Goal: Information Seeking & Learning: Understand process/instructions

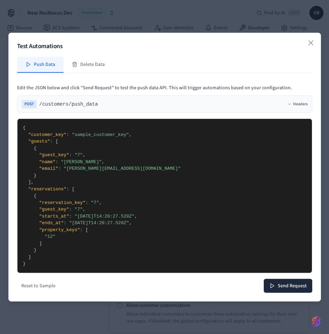
select select "**********"
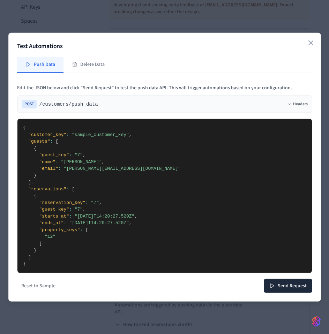
click at [276, 43] on h2 "Test Automations" at bounding box center [164, 47] width 295 height 10
click at [312, 40] on icon "button" at bounding box center [311, 43] width 8 height 8
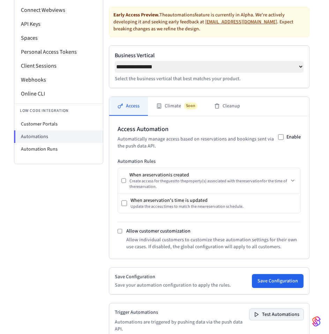
scroll to position [39, 0]
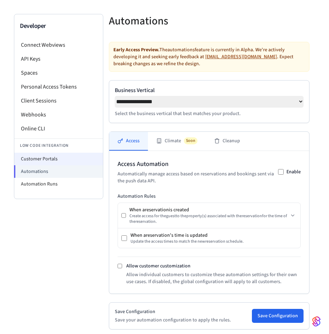
click at [59, 164] on li "Customer Portals" at bounding box center [58, 159] width 89 height 13
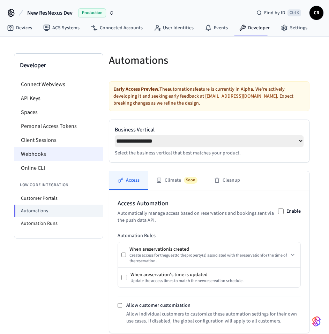
select select "**********"
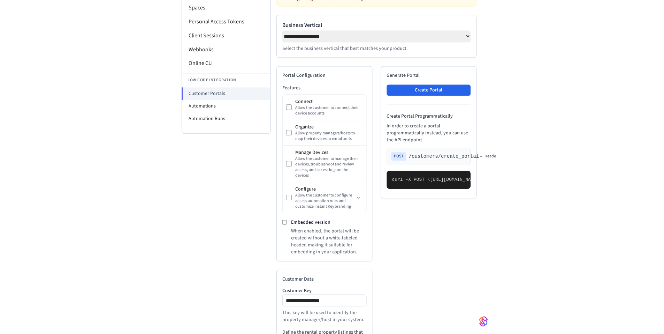
scroll to position [139, 0]
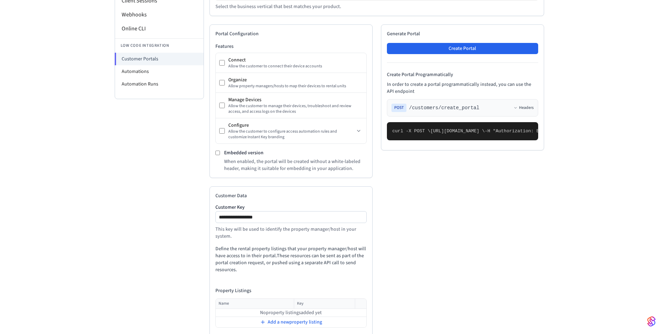
drag, startPoint x: 491, startPoint y: 154, endPoint x: 386, endPoint y: 146, distance: 105.0
click at [329, 146] on div "Generate Portal Create Portal Create Portal Programmatically In order to create…" at bounding box center [462, 87] width 163 height 126
click at [329, 140] on pre "curl -X POST \ https://connect.getseam.com/customers/create_portal \ -H "Author…" at bounding box center [462, 131] width 151 height 18
drag, startPoint x: 443, startPoint y: 154, endPoint x: 482, endPoint y: 154, distance: 39.4
click at [329, 134] on span "-H "Content-Type: application/json" \" at bounding box center [666, 130] width 101 height 5
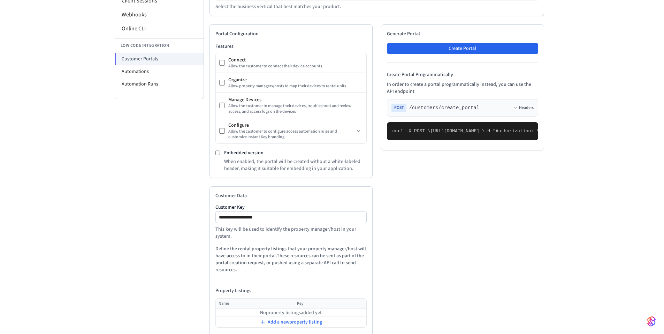
copy span "application/json"
click at [329, 140] on pre "curl -X POST \ https://connect.getseam.com/customers/create_portal \ -H "Author…" at bounding box center [462, 131] width 151 height 18
drag, startPoint x: 412, startPoint y: 161, endPoint x: 389, endPoint y: 133, distance: 35.7
click at [329, 133] on pre "curl -X POST \ https://connect.getseam.com/customers/create_portal \ -H "Author…" at bounding box center [462, 131] width 151 height 18
copy code "curl -X POST \ https://connect.getseam.com/customers/create_portal \ -H "Author…"
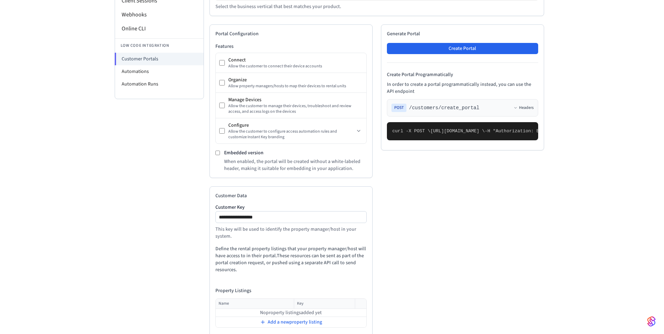
click at [329, 134] on span "-H "Authorization: Bearer seam_api_key_123456" \" at bounding box center [550, 130] width 130 height 5
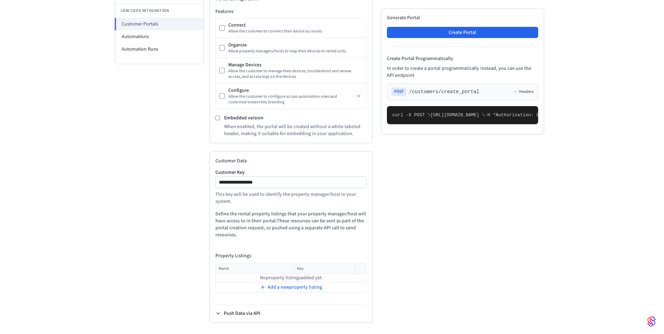
click at [243, 314] on button "Push Data via API" at bounding box center [238, 313] width 45 height 7
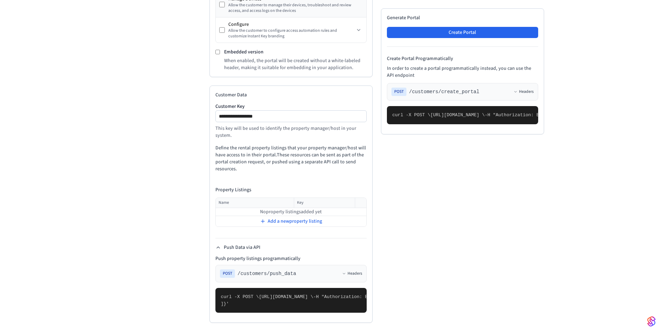
scroll to position [53, 0]
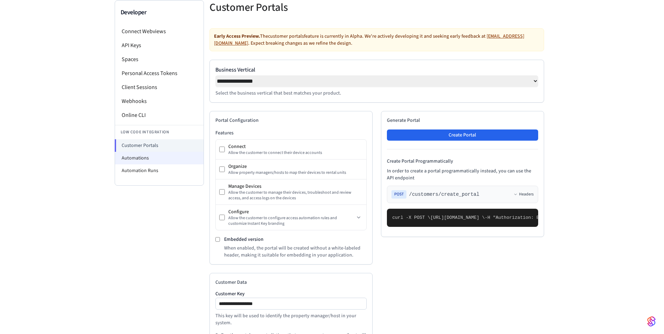
click at [142, 158] on li "Automations" at bounding box center [159, 158] width 89 height 13
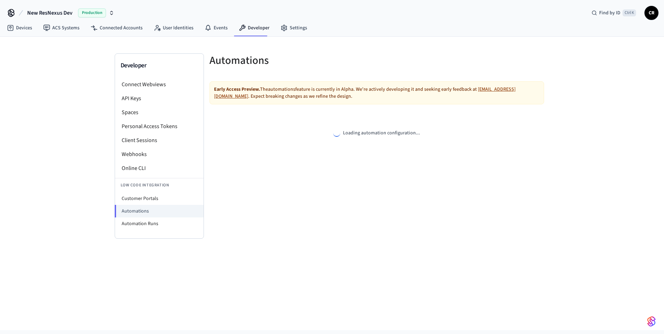
select select "**********"
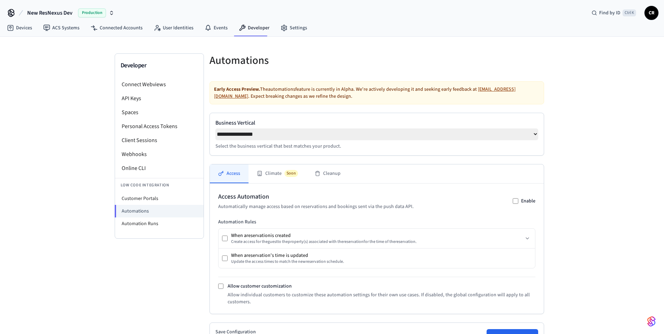
scroll to position [91, 0]
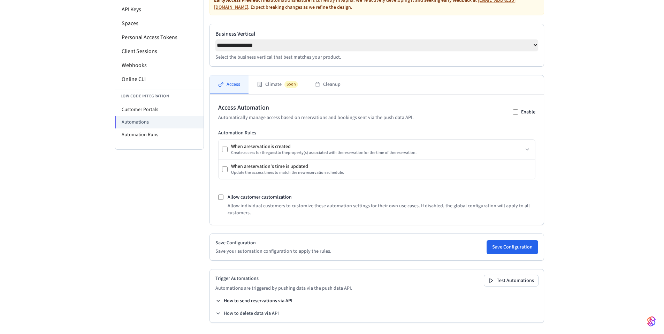
click at [273, 300] on button "How to send reservations via API" at bounding box center [254, 300] width 77 height 7
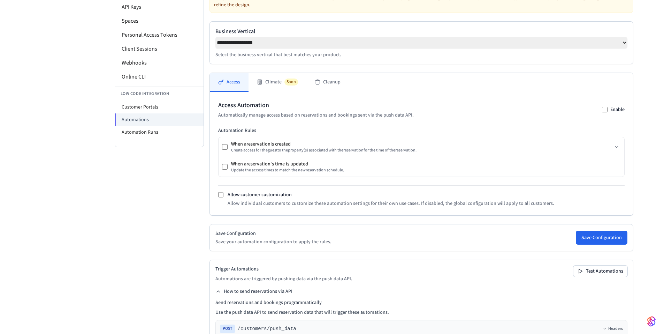
scroll to position [307, 0]
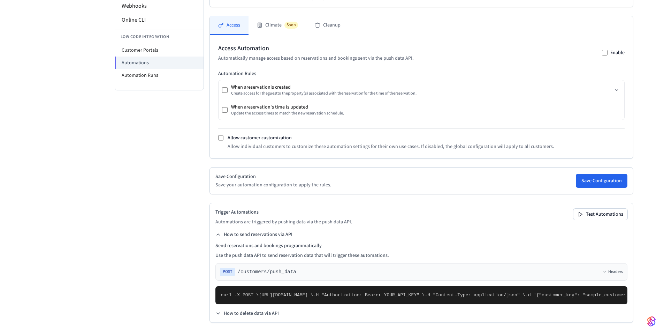
drag, startPoint x: 272, startPoint y: 200, endPoint x: 293, endPoint y: 199, distance: 20.6
click at [329, 286] on pre "curl -X POST \ https://connect.getseam.com/customers/push_data \ -H "Authorizat…" at bounding box center [422, 295] width 412 height 18
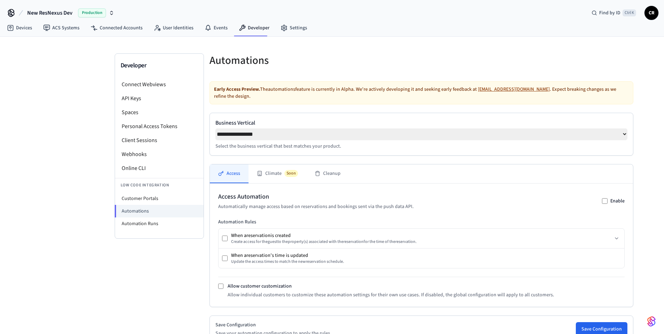
click at [9, 12] on icon at bounding box center [11, 12] width 11 height 11
click at [329, 15] on span "CR" at bounding box center [652, 13] width 13 height 13
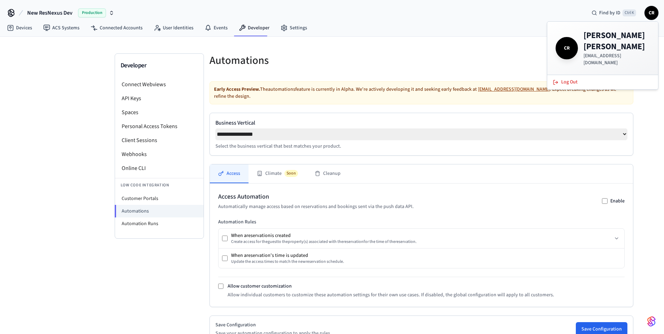
click at [329, 13] on div "New ResNexus Dev Production Find by ID Ctrl K CR" at bounding box center [332, 10] width 664 height 20
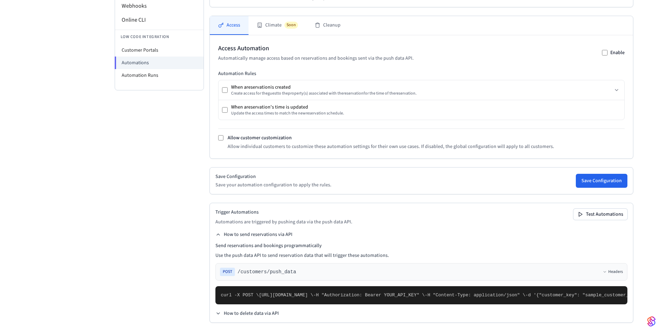
scroll to position [244, 0]
click at [329, 269] on button "Headers" at bounding box center [613, 272] width 20 height 6
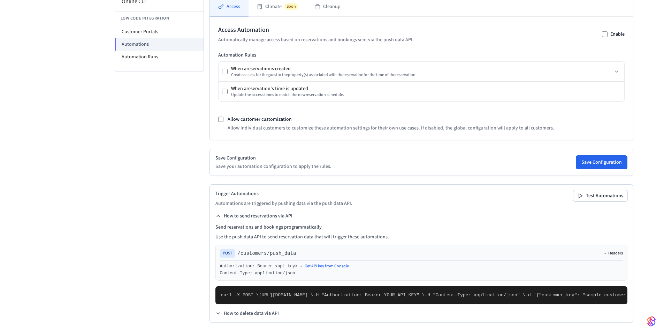
click at [329, 250] on button "Headers" at bounding box center [613, 253] width 20 height 6
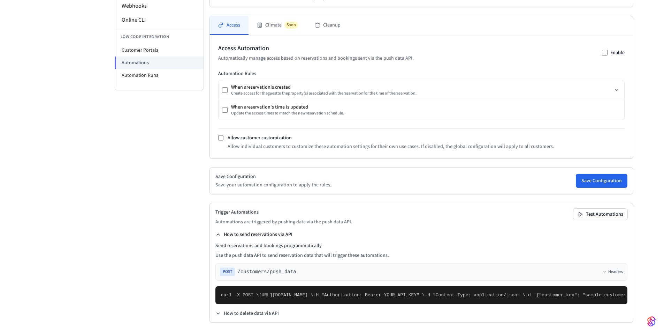
click at [257, 231] on button "How to send reservations via API" at bounding box center [254, 234] width 77 height 7
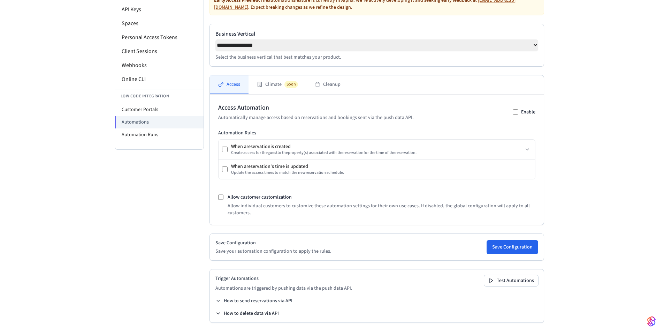
click at [256, 311] on button "How to delete data via API" at bounding box center [247, 313] width 63 height 7
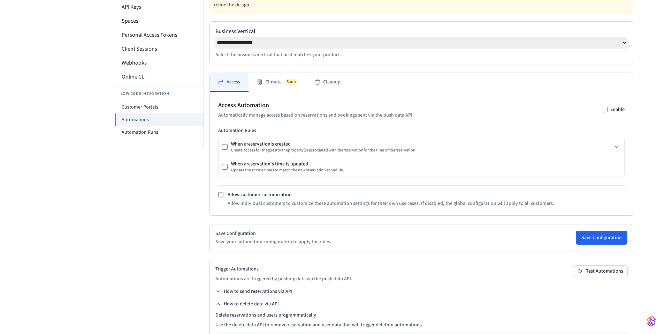
scroll to position [223, 0]
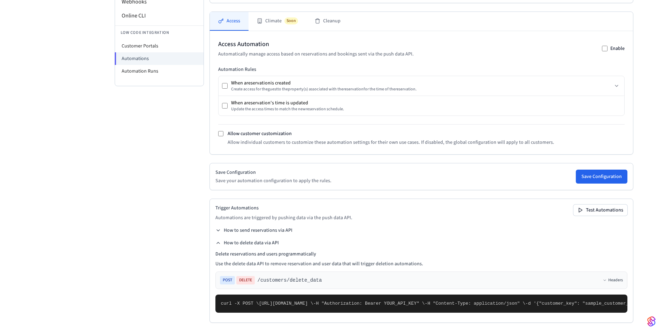
drag, startPoint x: 348, startPoint y: 248, endPoint x: 321, endPoint y: 250, distance: 28.0
click at [314, 301] on span "https://connect.getseam.com/customers/delete_data \" at bounding box center [286, 303] width 54 height 5
drag, startPoint x: 224, startPoint y: 304, endPoint x: 237, endPoint y: 271, distance: 36.3
click at [237, 301] on code "curl -X POST \ https://connect.getseam.com/customers/delete_data \ -H "Authoriz…" at bounding box center [613, 303] width 784 height 5
copy code "{ "customer_key": "sample_customer_key", "guest_keys": ["user_789", "user_456"]…"
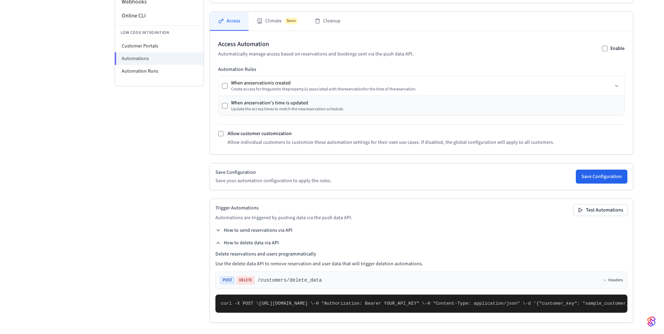
scroll to position [0, 0]
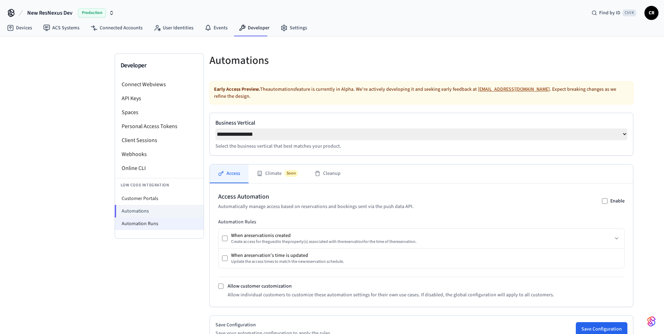
click at [151, 223] on li "Automation Runs" at bounding box center [159, 223] width 89 height 13
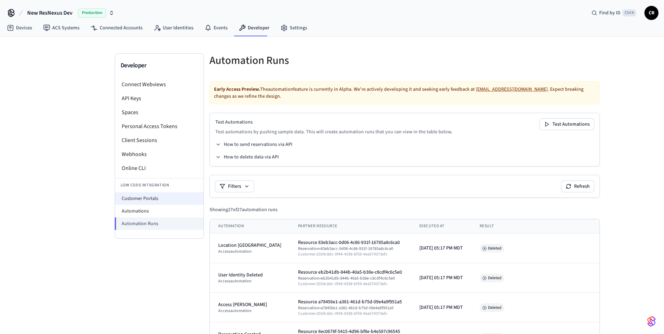
click at [158, 201] on li "Customer Portals" at bounding box center [159, 198] width 89 height 13
select select "**********"
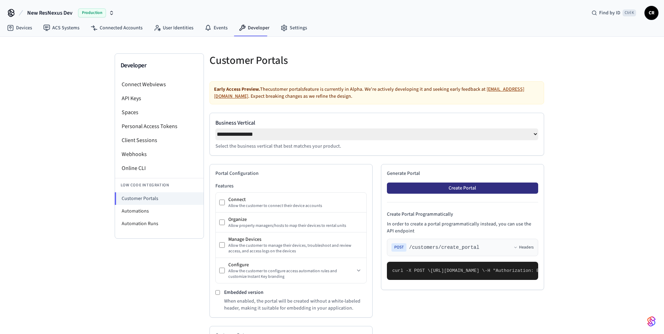
click at [329, 191] on button "Create Portal" at bounding box center [462, 187] width 151 height 11
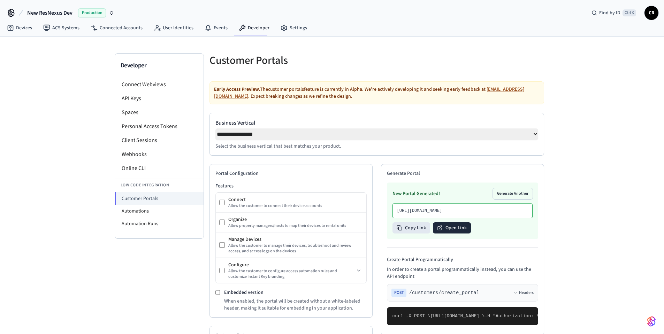
click at [329, 233] on button "Open Link" at bounding box center [452, 227] width 38 height 11
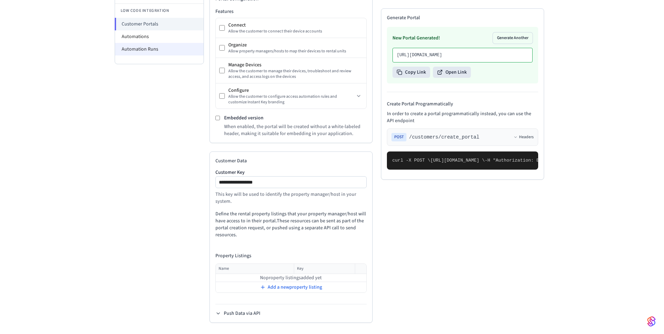
click at [159, 47] on li "Automation Runs" at bounding box center [159, 49] width 89 height 13
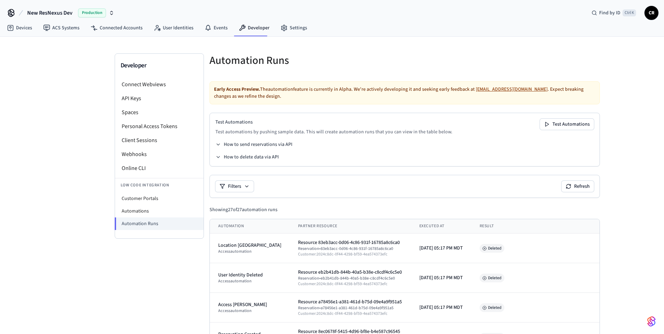
drag, startPoint x: 632, startPoint y: 119, endPoint x: 632, endPoint y: 52, distance: 66.6
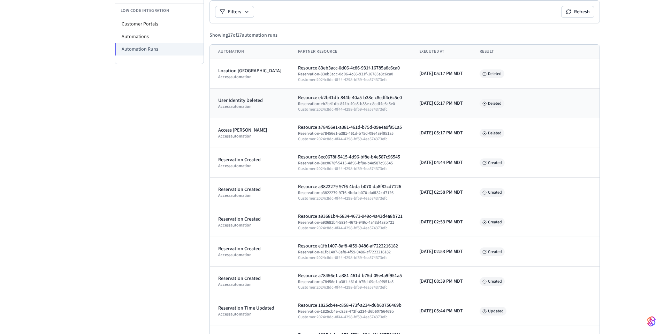
scroll to position [35, 0]
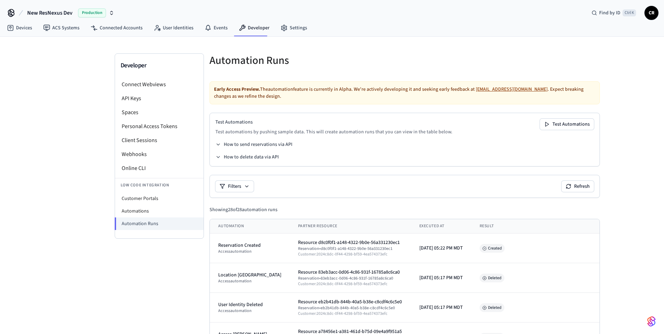
scroll to position [174, 0]
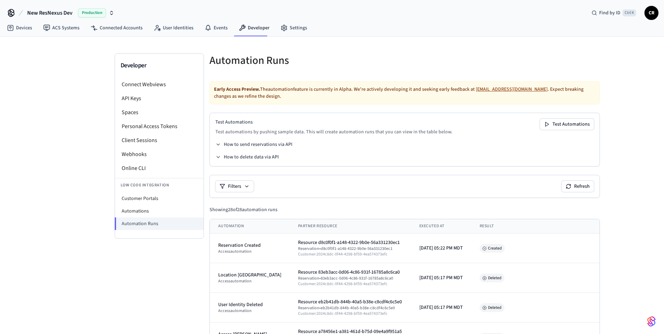
click at [130, 203] on li "Customer Portals" at bounding box center [159, 198] width 89 height 13
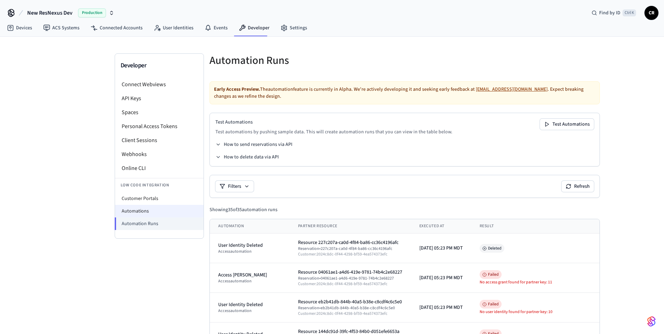
select select "**********"
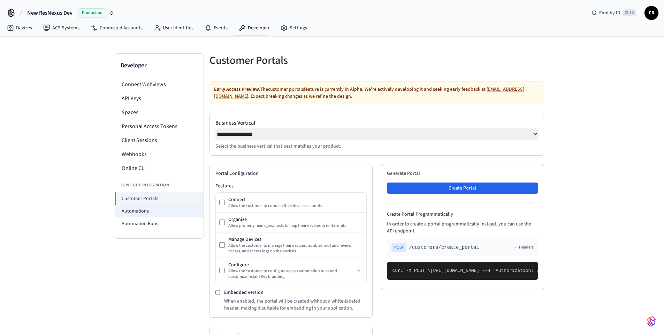
click at [135, 210] on li "Automations" at bounding box center [159, 211] width 89 height 13
select select "**********"
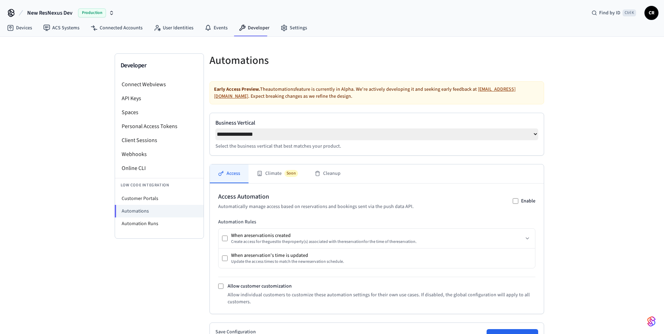
scroll to position [91, 0]
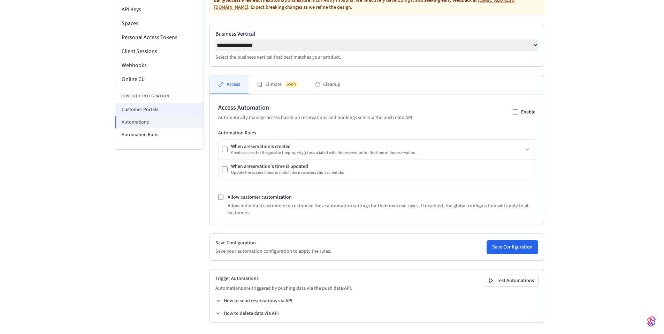
click at [152, 103] on li "Customer Portals" at bounding box center [159, 109] width 89 height 13
select select "**********"
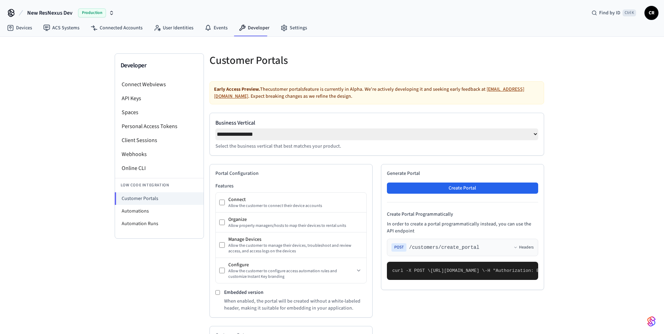
scroll to position [177, 0]
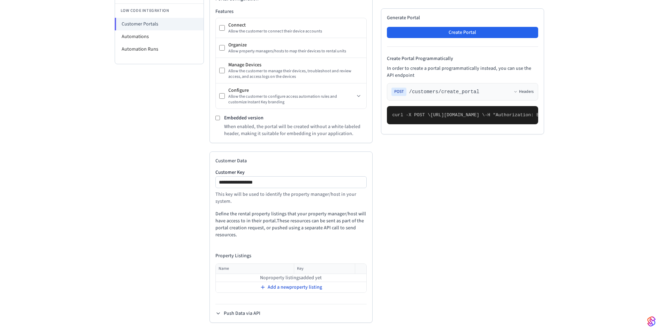
click at [307, 287] on span "Add a new property listing" at bounding box center [295, 287] width 54 height 7
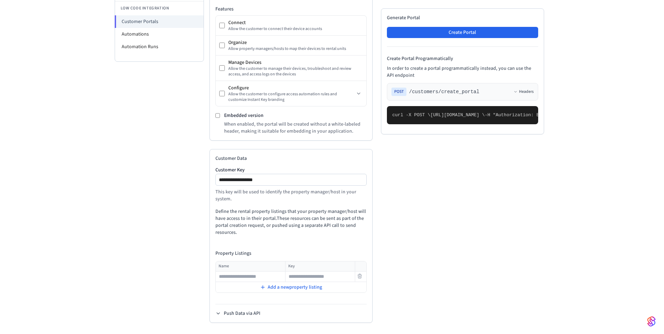
click at [257, 279] on input "text" at bounding box center [250, 276] width 69 height 8
type input "******"
click at [330, 279] on input "text" at bounding box center [320, 276] width 69 height 8
type input "**"
click at [312, 291] on span "Add a new property listing" at bounding box center [295, 287] width 54 height 7
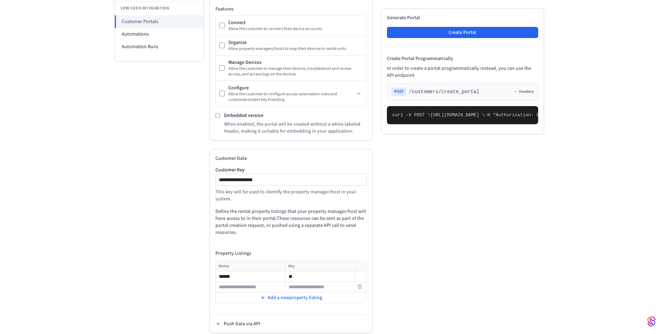
click at [223, 291] on input "text" at bounding box center [250, 287] width 69 height 8
type input "******"
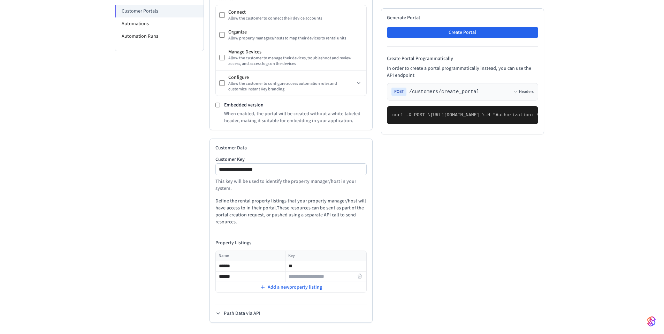
click at [304, 279] on input "text" at bounding box center [320, 276] width 69 height 8
type input "**"
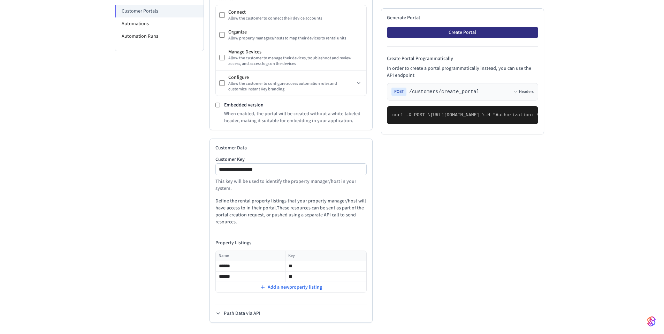
click at [470, 27] on button "Create Portal" at bounding box center [462, 32] width 151 height 11
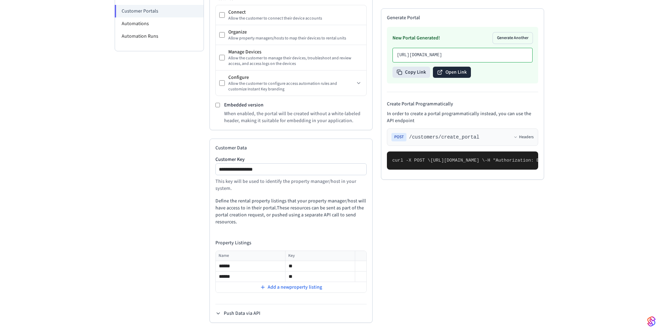
click at [447, 67] on button "Open Link" at bounding box center [452, 72] width 38 height 11
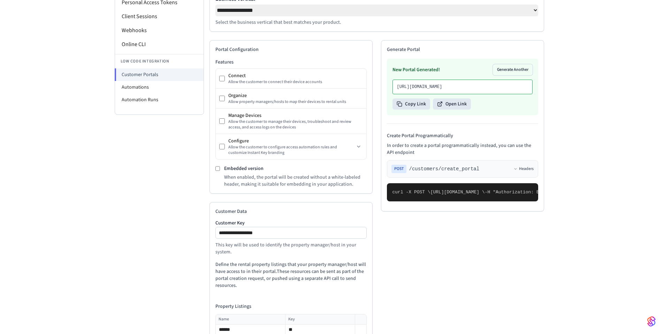
click at [508, 78] on div "New Portal Generated! Generate Another https://partner-ui.seam.vc/portals/cf94a…" at bounding box center [462, 87] width 151 height 56
click at [508, 75] on button "Generate Another" at bounding box center [513, 69] width 40 height 11
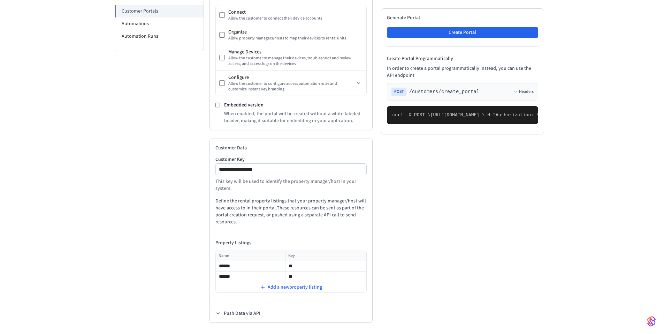
scroll to position [120, 0]
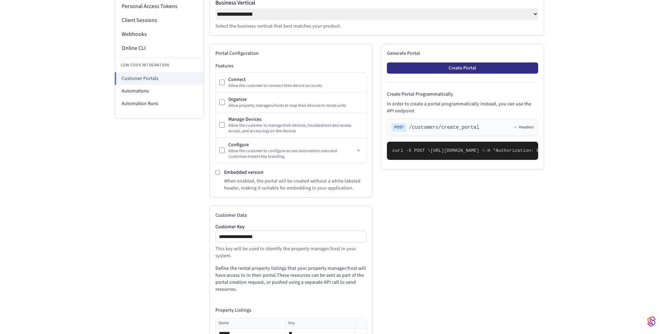
click at [447, 71] on button "Create Portal" at bounding box center [462, 67] width 151 height 11
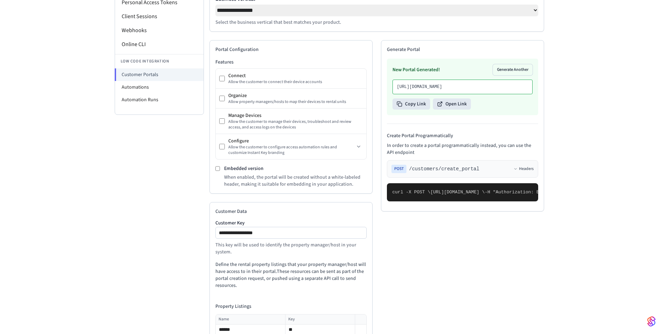
scroll to position [228, 0]
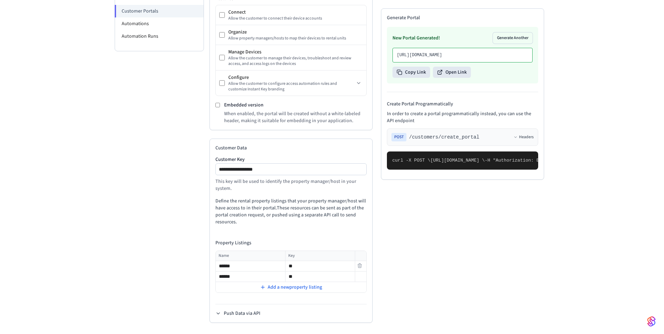
click at [306, 262] on input "**" at bounding box center [320, 266] width 69 height 8
type input "***"
click at [292, 272] on input "**" at bounding box center [320, 276] width 69 height 8
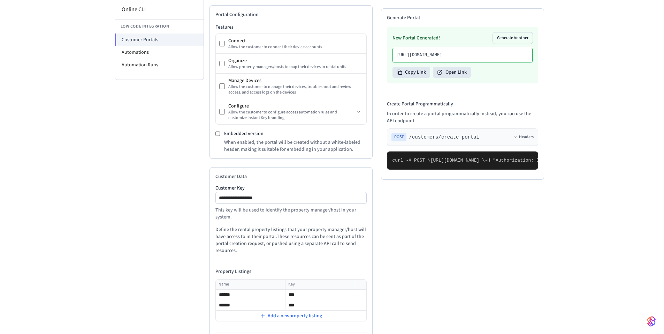
scroll to position [89, 0]
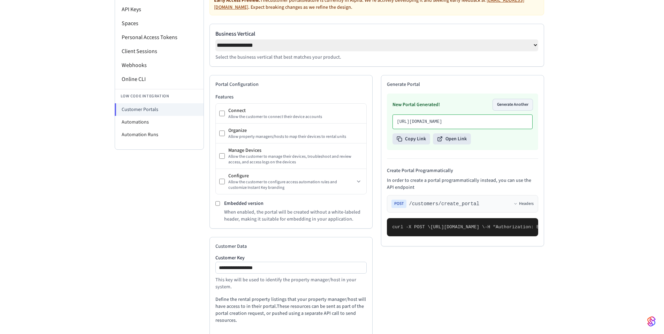
type input "***"
click at [506, 110] on button "Generate Another" at bounding box center [513, 104] width 40 height 11
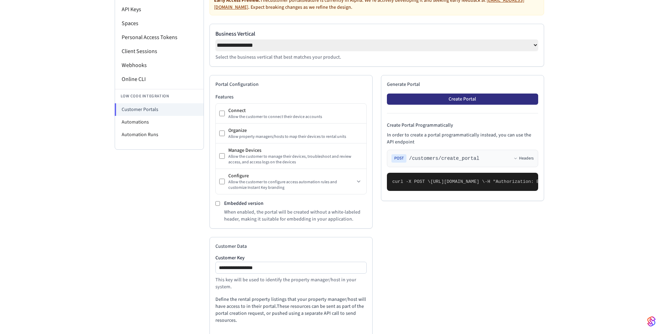
click at [463, 103] on button "Create Portal" at bounding box center [462, 98] width 151 height 11
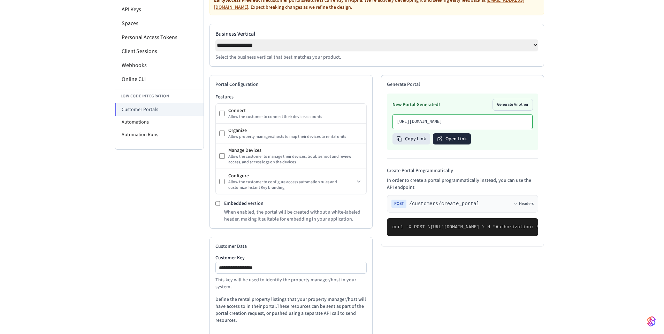
click at [451, 144] on button "Open Link" at bounding box center [452, 138] width 38 height 11
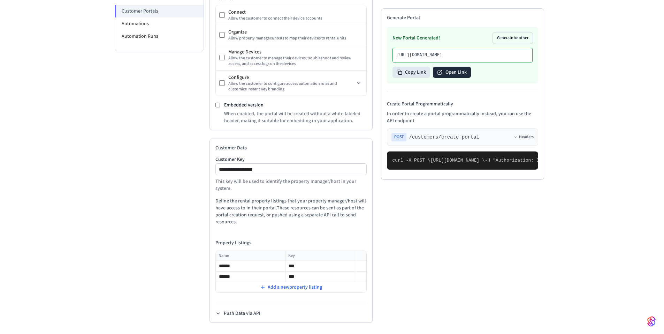
scroll to position [124, 0]
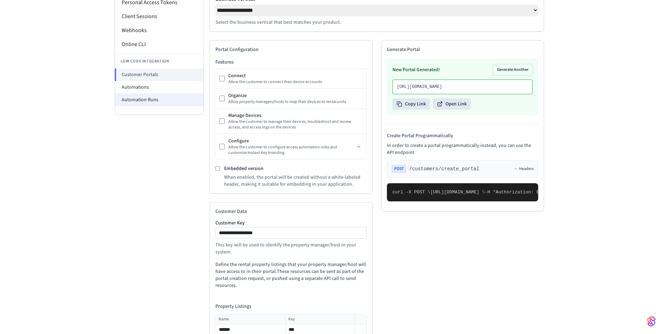
click at [154, 102] on li "Automation Runs" at bounding box center [159, 99] width 89 height 13
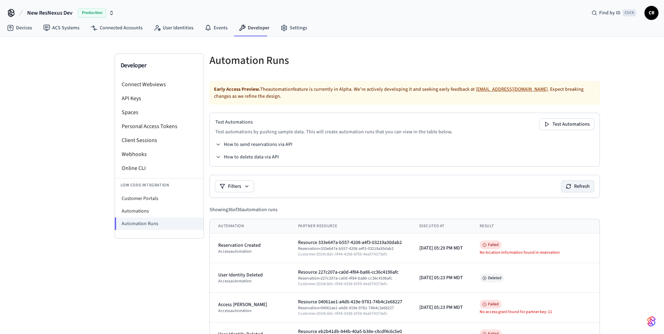
click at [586, 186] on button "Refresh" at bounding box center [578, 186] width 32 height 11
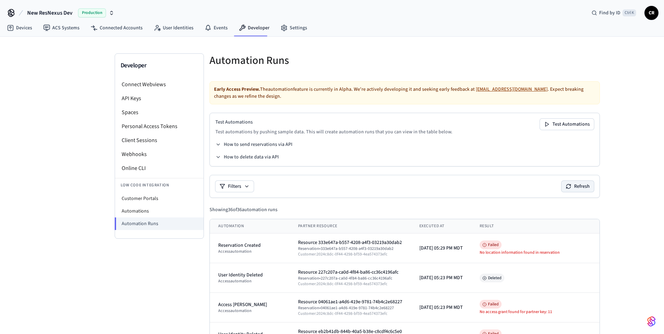
click at [586, 186] on button "Refresh" at bounding box center [578, 186] width 32 height 11
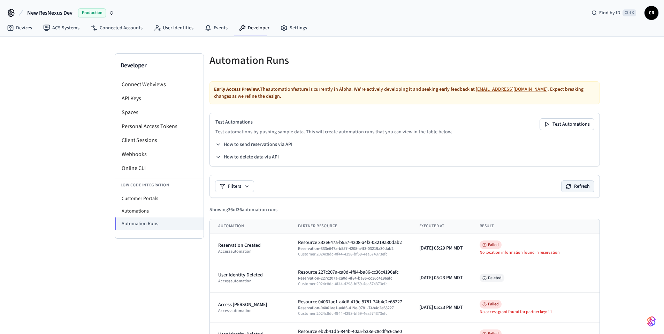
click at [586, 186] on button "Refresh" at bounding box center [578, 186] width 32 height 11
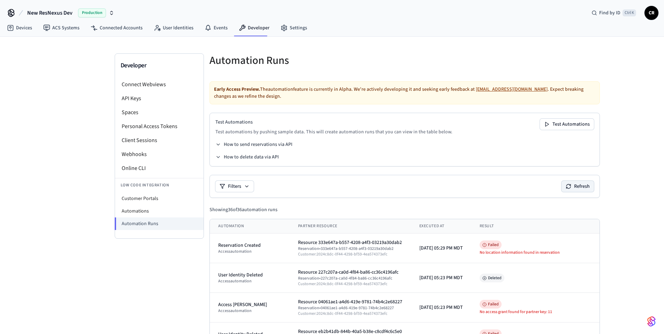
click at [586, 186] on button "Refresh" at bounding box center [578, 186] width 32 height 11
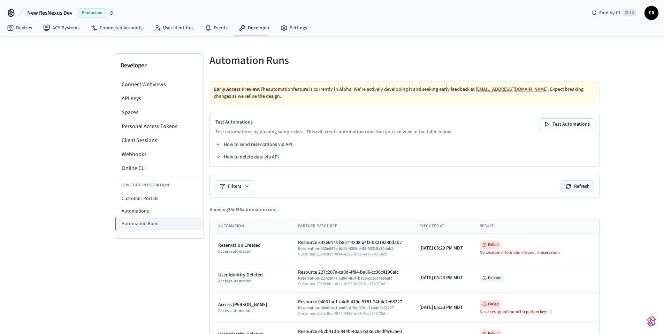
click at [586, 186] on button "Refresh" at bounding box center [578, 186] width 32 height 11
click at [594, 189] on button "Refresh" at bounding box center [578, 186] width 32 height 11
click at [583, 186] on button "Refresh" at bounding box center [578, 186] width 32 height 11
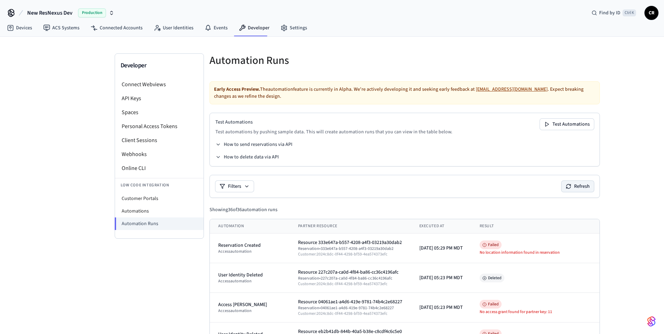
click at [583, 186] on button "Refresh" at bounding box center [578, 186] width 32 height 11
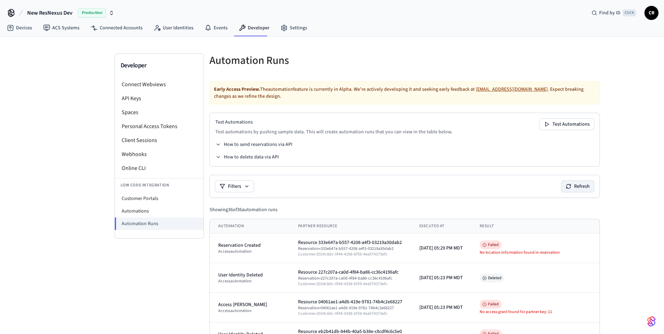
click at [583, 186] on button "Refresh" at bounding box center [578, 186] width 32 height 11
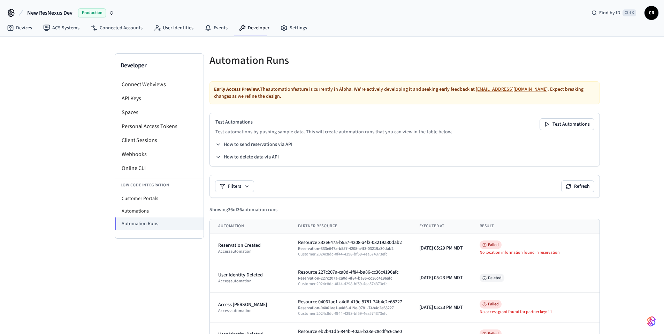
click at [590, 192] on div "Filters Refresh" at bounding box center [405, 186] width 391 height 23
click at [594, 187] on button "Refresh" at bounding box center [578, 186] width 32 height 11
click at [578, 182] on button "Refresh" at bounding box center [578, 186] width 32 height 11
click at [578, 190] on button "Refresh" at bounding box center [578, 186] width 32 height 11
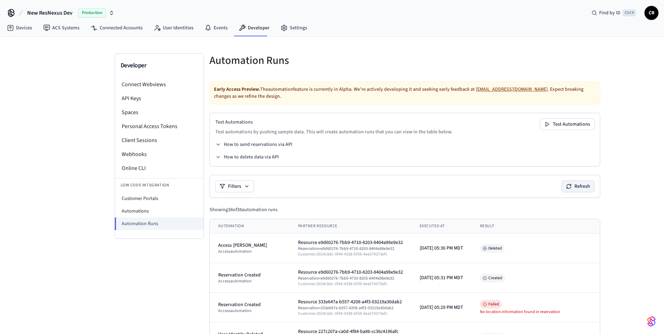
click at [593, 187] on button "Refresh" at bounding box center [578, 186] width 32 height 11
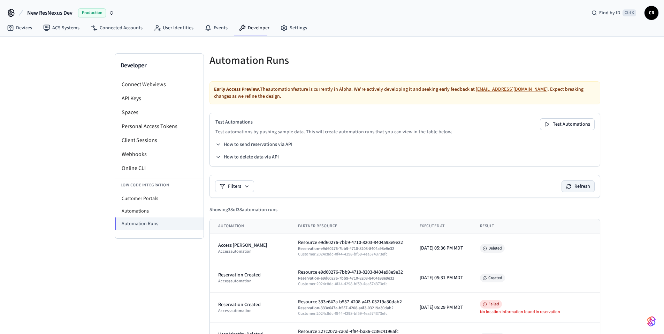
click at [589, 187] on button "Refresh" at bounding box center [578, 186] width 32 height 11
click at [590, 190] on button "Refresh" at bounding box center [578, 186] width 32 height 11
click at [572, 187] on icon at bounding box center [569, 186] width 6 height 6
click at [160, 196] on li "Customer Portals" at bounding box center [159, 198] width 89 height 13
select select "**********"
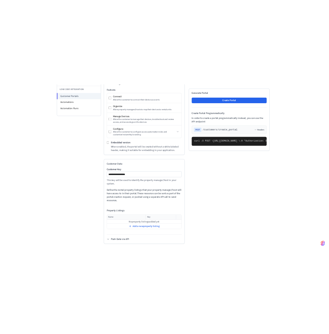
scroll to position [177, 0]
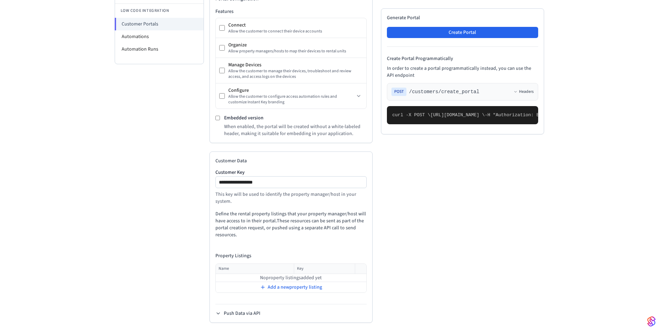
drag, startPoint x: 395, startPoint y: 245, endPoint x: 408, endPoint y: 144, distance: 102.0
copy code "{ "is_embedded": false, "features": { "connect": { "exclude": false }, "organiz…"
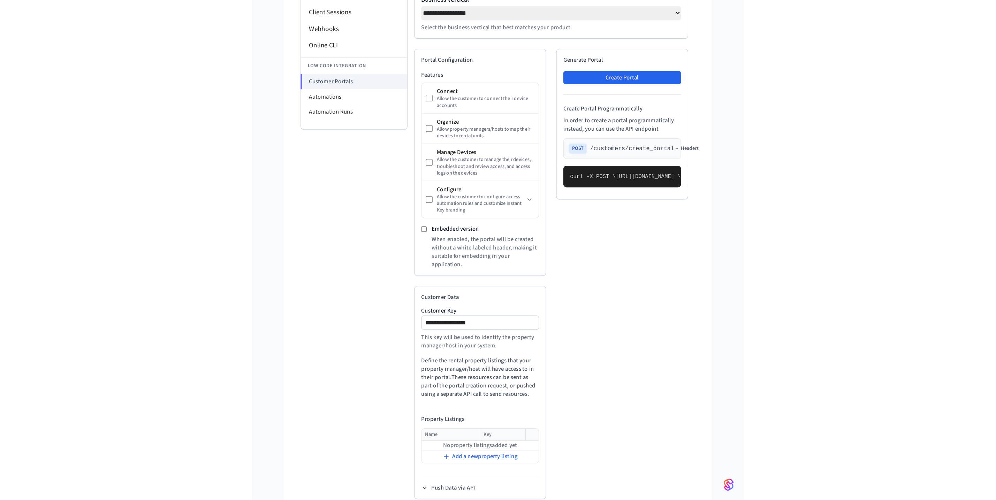
scroll to position [12, 0]
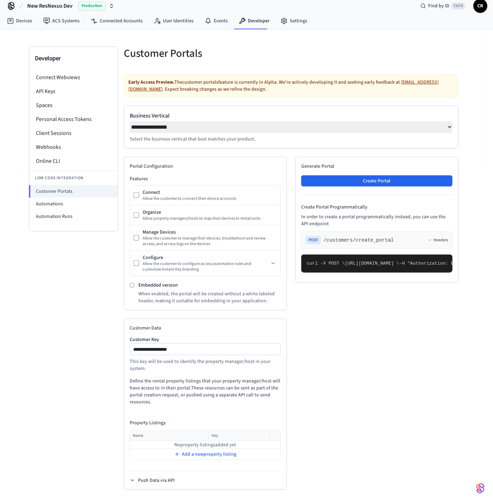
click at [421, 273] on pre "curl -X POST \ https://connect.getseam.com/customers/create_portal \ -H "Author…" at bounding box center [376, 264] width 151 height 18
drag, startPoint x: 331, startPoint y: 356, endPoint x: 317, endPoint y: 332, distance: 27.6
click at [317, 273] on pre "curl -X POST \ https://connect.getseam.com/customers/create_portal \ -H "Author…" at bounding box center [376, 264] width 151 height 18
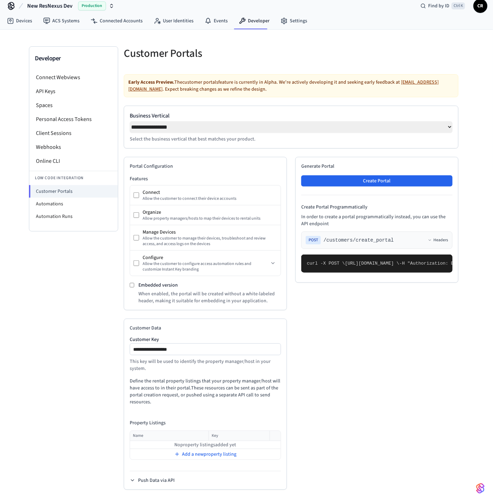
copy span "allow_instant_key_customization"
drag, startPoint x: 391, startPoint y: 327, endPoint x: 316, endPoint y: 323, distance: 74.4
click at [316, 273] on pre "curl -X POST \ https://connect.getseam.com/customers/create_portal \ -H "Author…" at bounding box center [376, 264] width 151 height 18
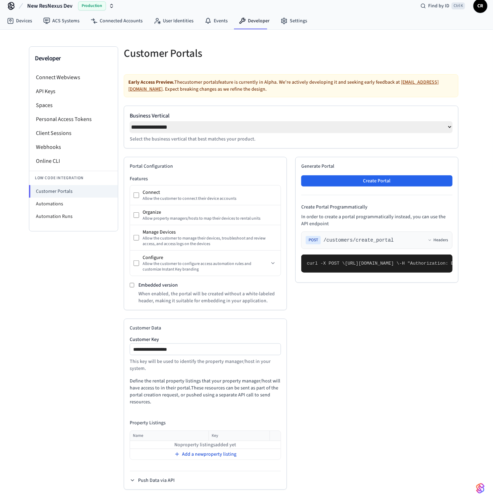
click at [216, 333] on span "Add a new property listing" at bounding box center [209, 454] width 54 height 7
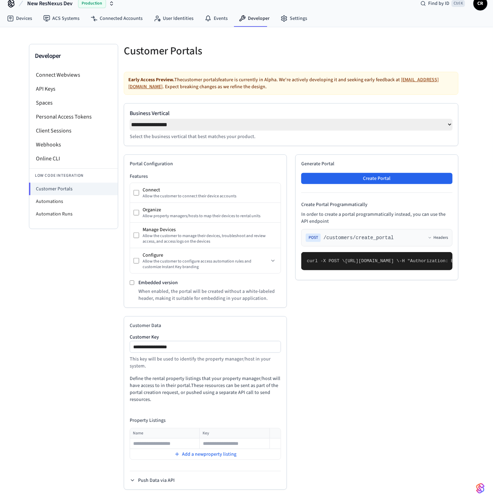
copy span "property_listing_key"
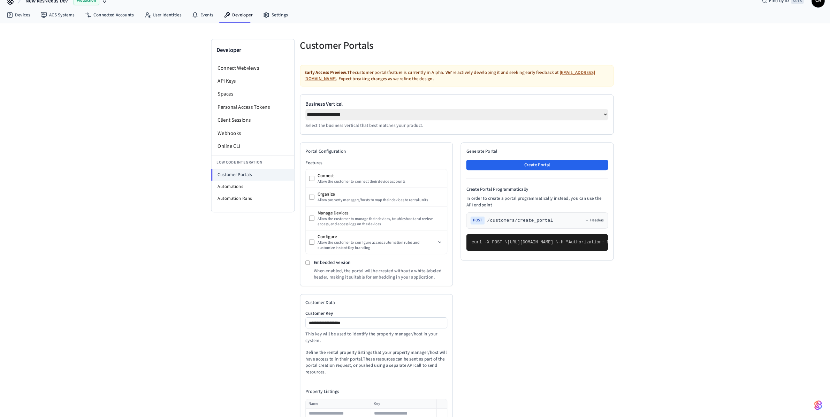
scroll to position [12, 0]
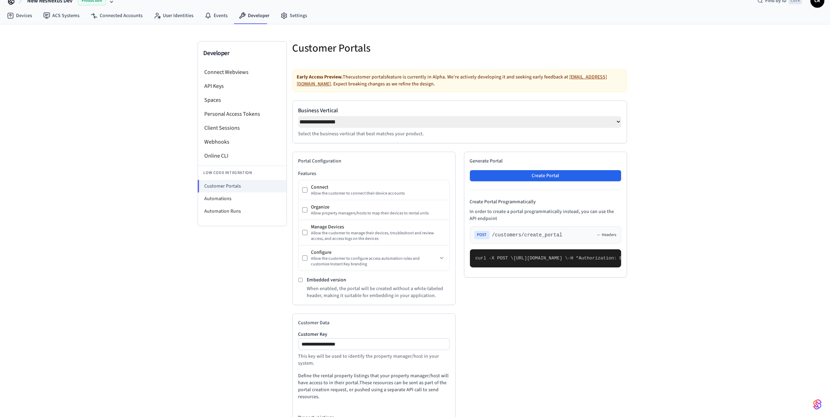
drag, startPoint x: 557, startPoint y: 308, endPoint x: 528, endPoint y: 309, distance: 28.3
click at [637, 280] on div "**********" at bounding box center [415, 261] width 446 height 474
click at [231, 213] on li "Automation Runs" at bounding box center [242, 211] width 89 height 13
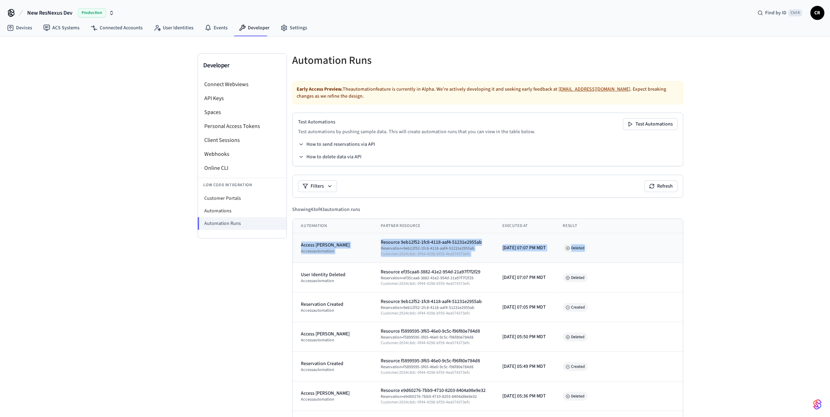
drag, startPoint x: 608, startPoint y: 249, endPoint x: 293, endPoint y: 247, distance: 314.2
click at [293, 247] on tr "Access Grant Deleted access automation Resource 9eb12f52-1fc8-4118-aaf4-51231e2…" at bounding box center [488, 248] width 390 height 30
click at [636, 238] on td "Deleted" at bounding box center [619, 248] width 128 height 30
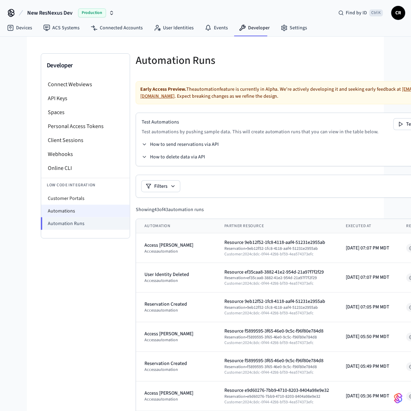
click at [82, 214] on li "Automations" at bounding box center [85, 211] width 89 height 13
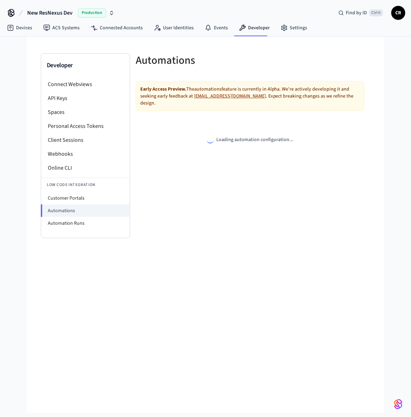
select select "**********"
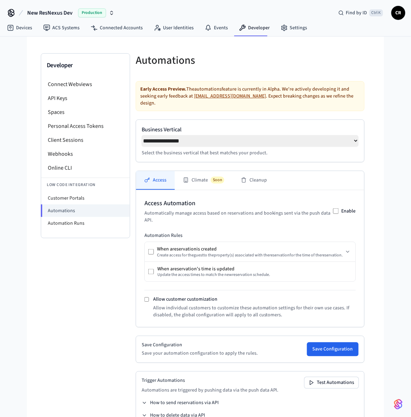
scroll to position [20, 0]
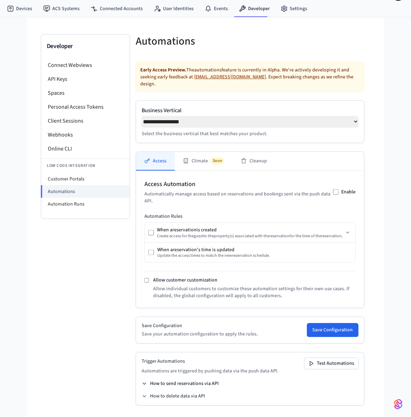
click at [193, 333] on button "How to send reservations via API" at bounding box center [180, 384] width 77 height 7
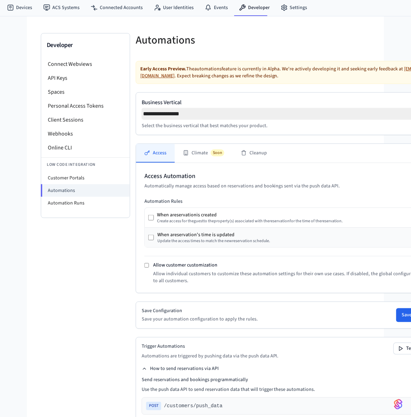
scroll to position [236, 0]
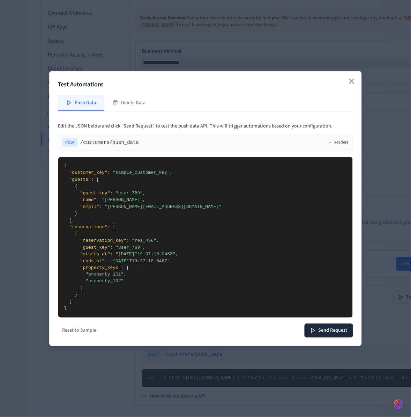
click at [354, 81] on icon "button" at bounding box center [351, 81] width 8 height 8
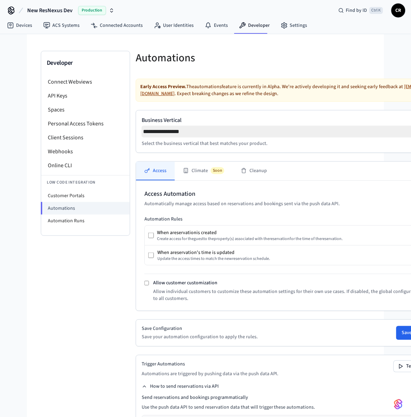
scroll to position [12, 0]
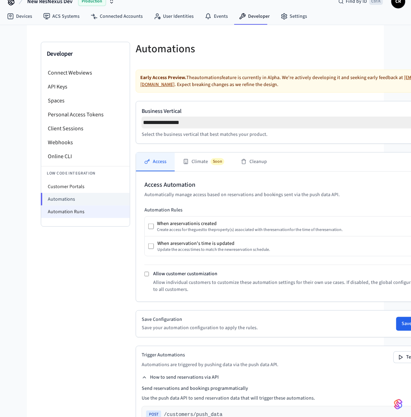
click at [70, 208] on li "Automation Runs" at bounding box center [85, 212] width 89 height 13
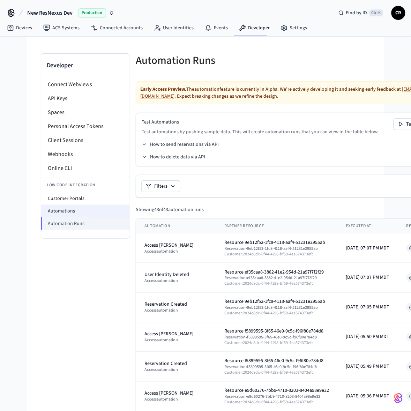
drag, startPoint x: 58, startPoint y: 210, endPoint x: 104, endPoint y: 206, distance: 45.8
click at [58, 210] on li "Automations" at bounding box center [85, 211] width 89 height 13
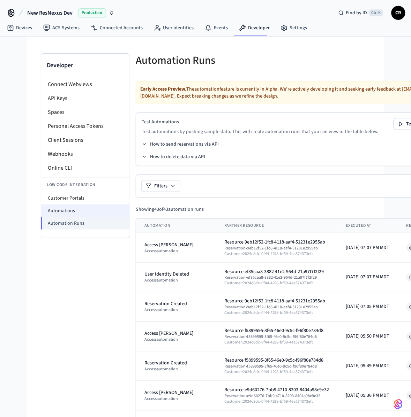
select select "**********"
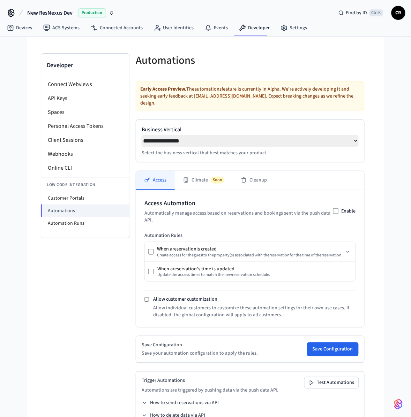
scroll to position [20, 0]
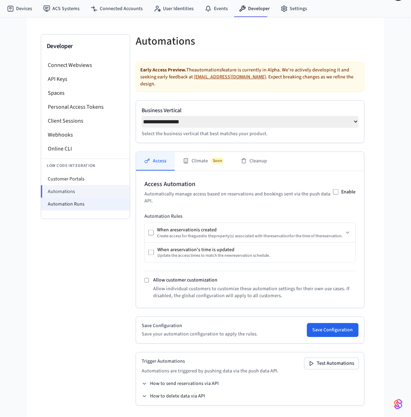
click at [83, 201] on li "Automation Runs" at bounding box center [85, 204] width 89 height 13
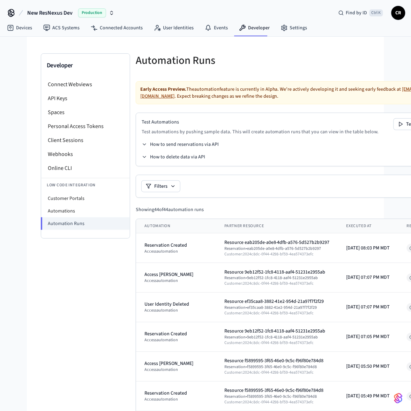
scroll to position [0, 48]
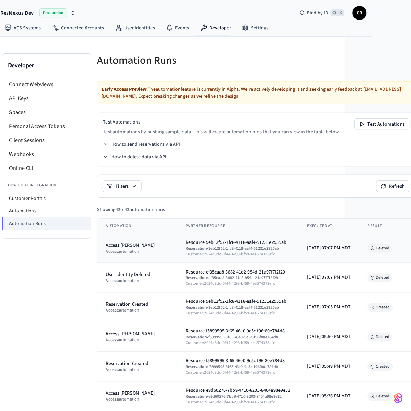
scroll to position [0, 48]
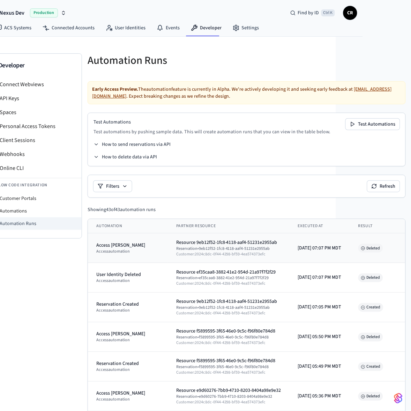
drag, startPoint x: 107, startPoint y: 263, endPoint x: 161, endPoint y: 257, distance: 54.5
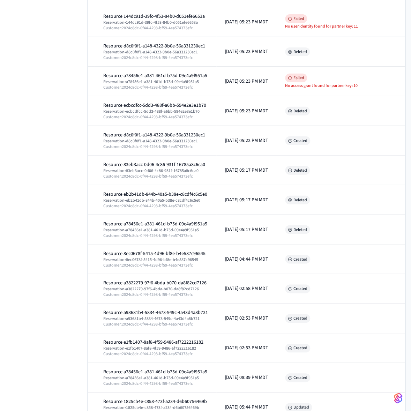
scroll to position [378, 48]
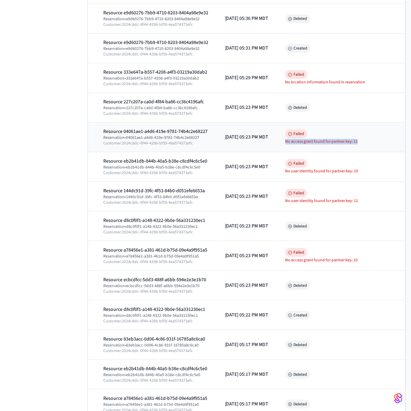
drag, startPoint x: 284, startPoint y: 142, endPoint x: 360, endPoint y: 140, distance: 76.0
click at [360, 140] on td "Failed No access grant found for partner key: 11" at bounding box center [341, 137] width 128 height 30
copy div "No access grant found for partner key: 11"
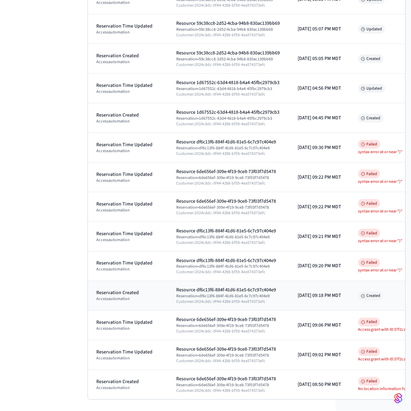
scroll to position [0, 78]
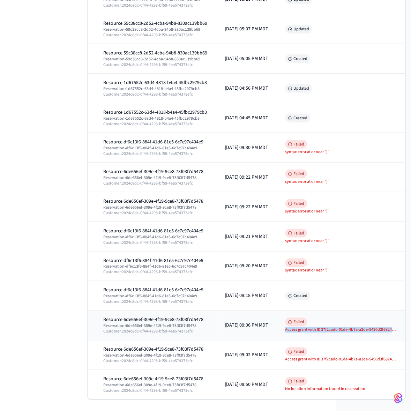
drag, startPoint x: 284, startPoint y: 322, endPoint x: 401, endPoint y: 325, distance: 117.9
click at [401, 325] on td "Failed Access grant with ID 37f2cadc-01de-4b7a-a2de-5490d3f68249 not found." at bounding box center [341, 326] width 128 height 30
copy div "Access grant with ID 37f2cadc-01de-4b7a-a2de-5490d3f68249 not"
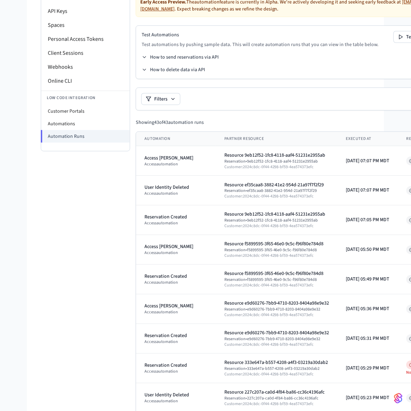
scroll to position [87, 48]
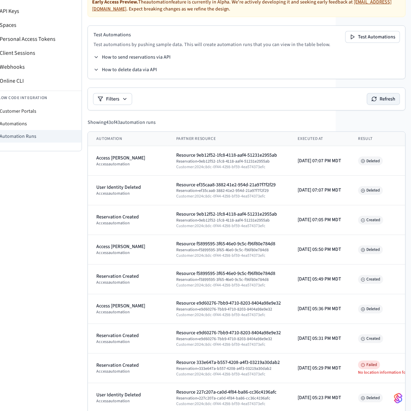
click at [385, 99] on button "Refresh" at bounding box center [383, 98] width 32 height 11
click at [380, 97] on button "Refresh" at bounding box center [383, 98] width 32 height 11
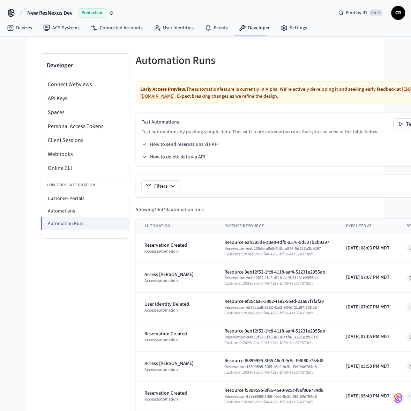
drag, startPoint x: 276, startPoint y: 203, endPoint x: 176, endPoint y: 213, distance: 100.3
drag, startPoint x: 77, startPoint y: 196, endPoint x: 88, endPoint y: 199, distance: 11.0
click at [77, 196] on li "Customer Portals" at bounding box center [85, 198] width 89 height 13
select select "**********"
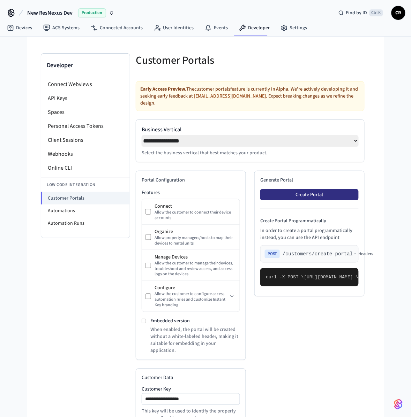
click at [318, 189] on button "Create Portal" at bounding box center [309, 194] width 98 height 11
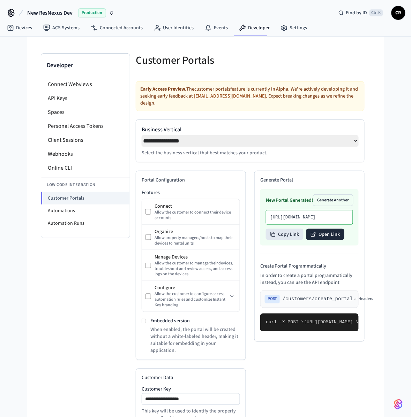
click at [318, 240] on button "Open Link" at bounding box center [325, 234] width 38 height 11
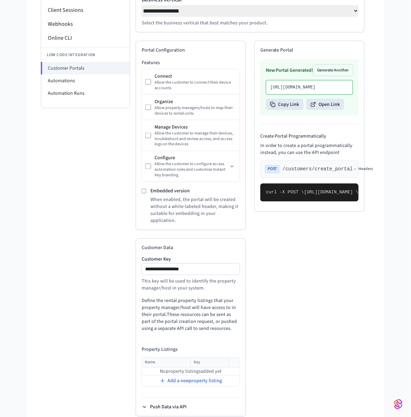
click at [175, 404] on button "Push Data via API" at bounding box center [164, 407] width 45 height 7
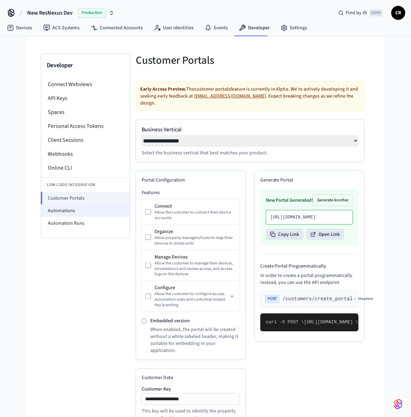
click at [83, 213] on li "Automations" at bounding box center [85, 211] width 89 height 13
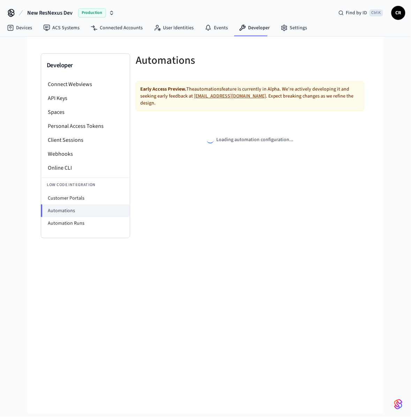
select select "**********"
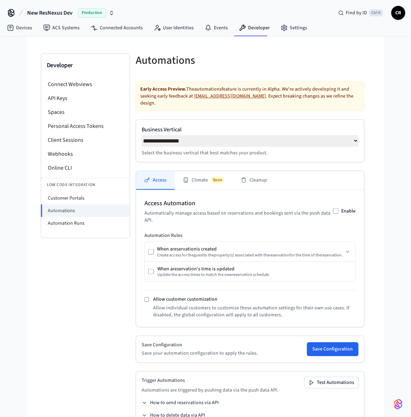
scroll to position [20, 0]
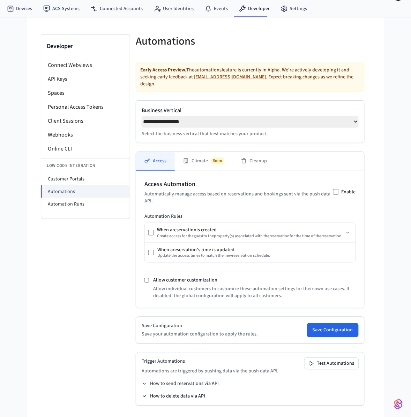
click at [189, 397] on button "How to delete data via API" at bounding box center [173, 396] width 63 height 7
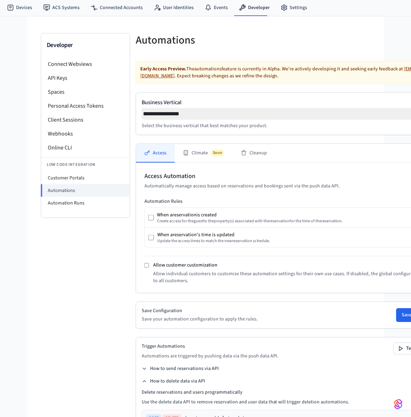
scroll to position [152, 0]
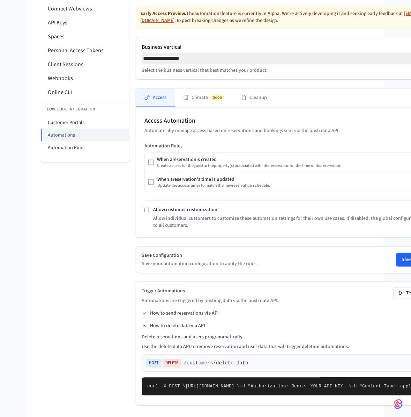
copy span "sample_customer_key"
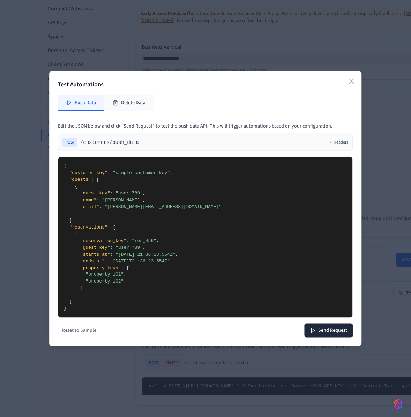
click at [133, 95] on button "Delete Data" at bounding box center [129, 103] width 50 height 16
type textarea "**********"
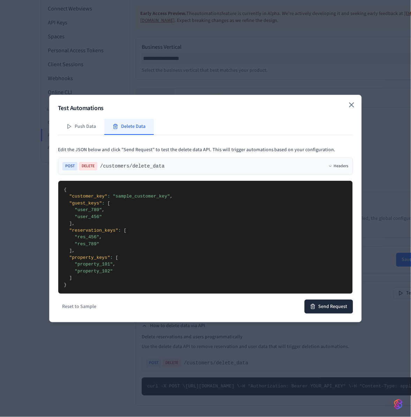
click at [349, 103] on icon "button" at bounding box center [351, 105] width 4 height 4
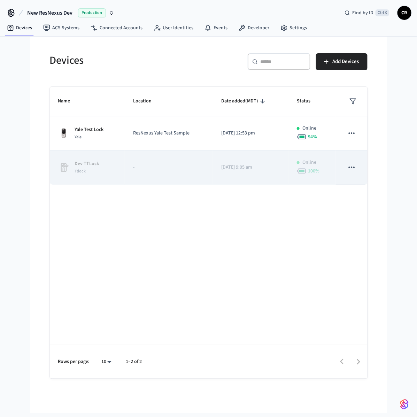
click at [351, 168] on icon "sticky table" at bounding box center [351, 167] width 9 height 9
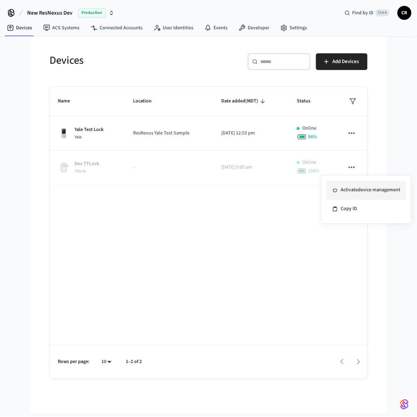
click at [374, 187] on li "Activate device management" at bounding box center [366, 190] width 79 height 19
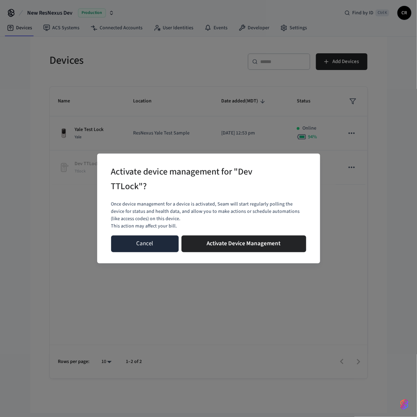
click at [159, 248] on button "Cancel" at bounding box center [145, 244] width 68 height 17
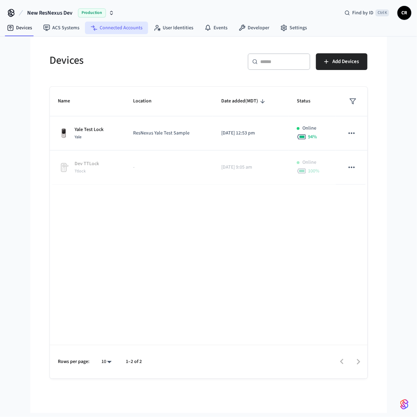
click at [124, 23] on link "Connected Accounts" at bounding box center [116, 28] width 63 height 13
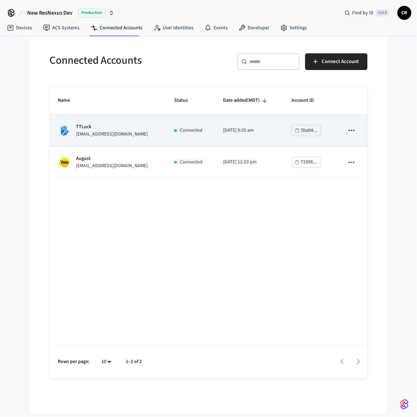
click at [140, 134] on td "TTLock [EMAIL_ADDRESS][DOMAIN_NAME]" at bounding box center [108, 131] width 116 height 32
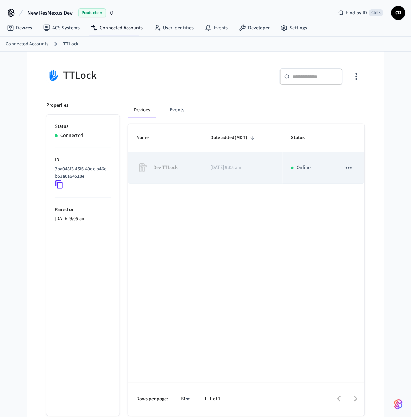
click at [348, 171] on icon "sticky table" at bounding box center [348, 168] width 9 height 9
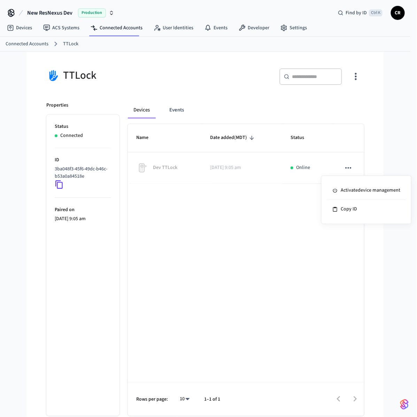
click at [261, 229] on div at bounding box center [208, 208] width 417 height 417
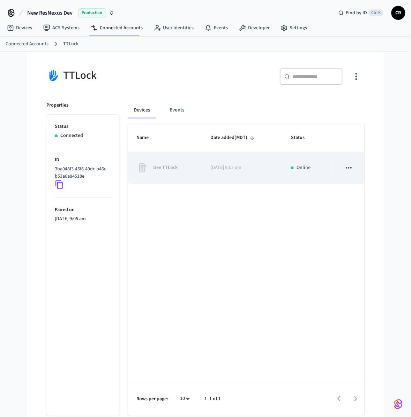
click at [350, 168] on icon "sticky table" at bounding box center [348, 168] width 9 height 9
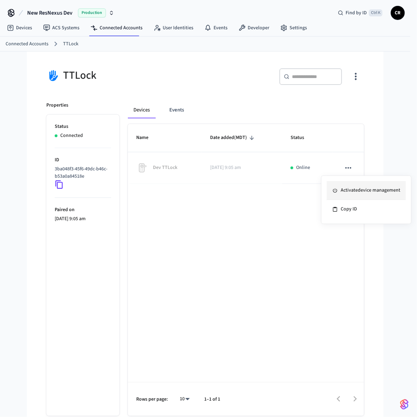
click at [347, 187] on li "Activate device management" at bounding box center [366, 190] width 79 height 19
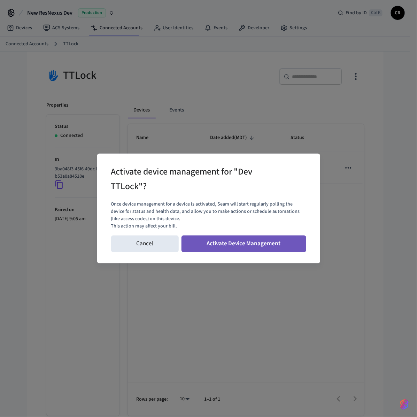
click at [241, 250] on button "Activate Device Management" at bounding box center [244, 244] width 125 height 17
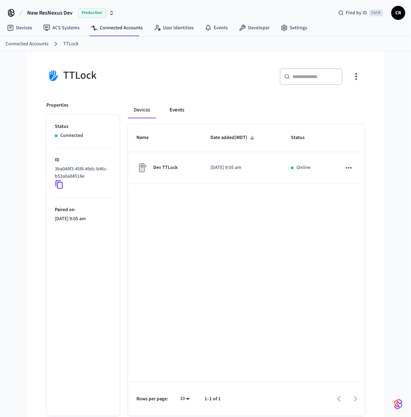
click at [168, 107] on button "Events" at bounding box center [177, 110] width 26 height 17
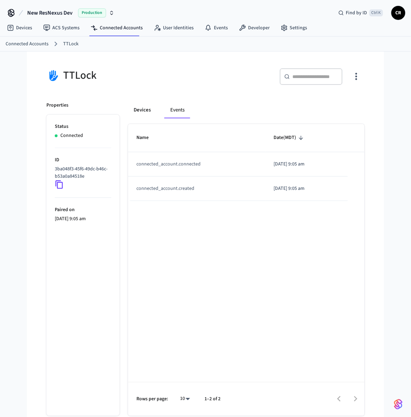
click at [142, 116] on button "Devices" at bounding box center [142, 110] width 28 height 17
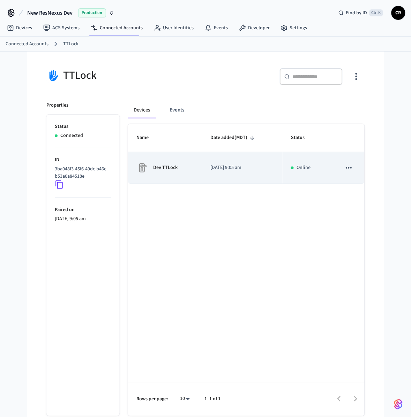
click at [216, 176] on td "2025/08/11 at 9:05 am" at bounding box center [242, 168] width 81 height 32
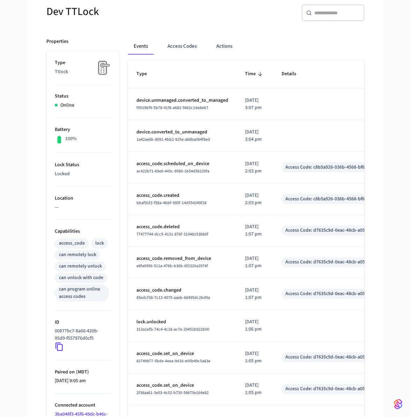
scroll to position [107, 0]
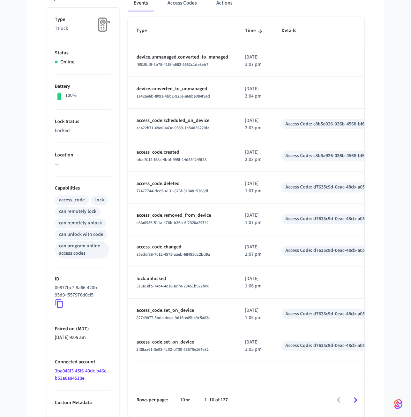
click at [359, 401] on icon "Go to next page" at bounding box center [355, 400] width 11 height 11
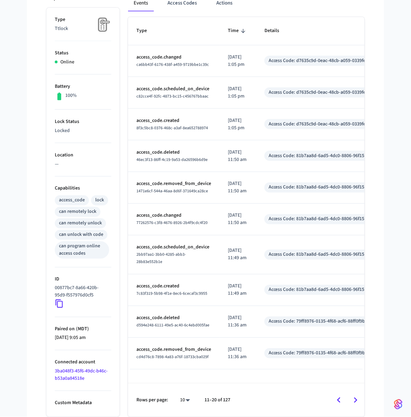
click at [337, 397] on icon "Go to previous page" at bounding box center [338, 400] width 11 height 11
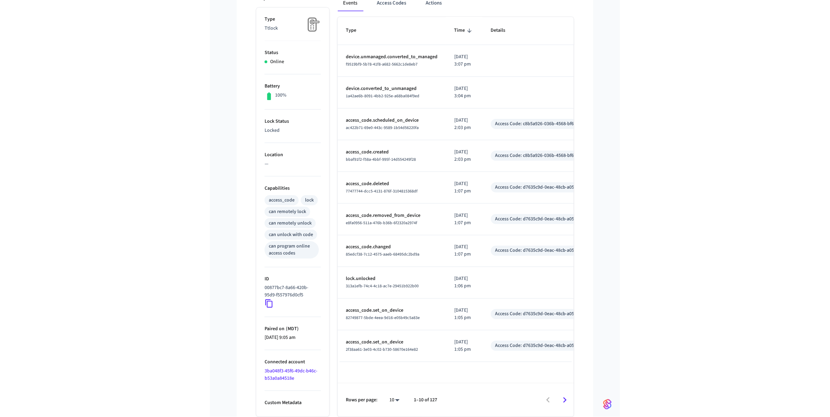
scroll to position [0, 0]
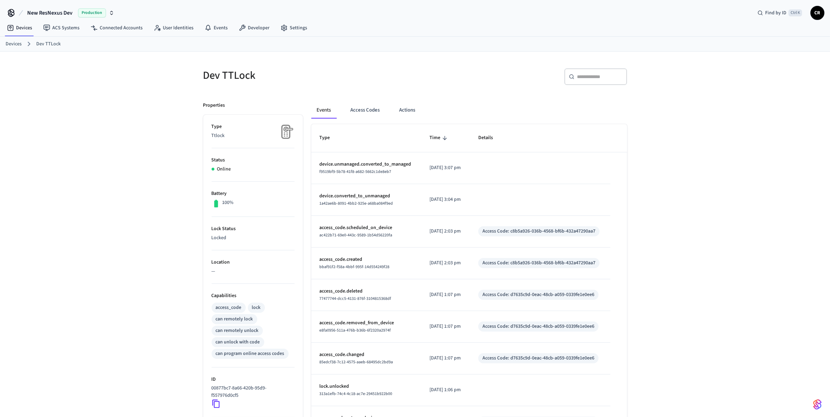
click at [252, 35] on nav "Devices ACS Systems Connected Accounts User Identities Events Developer Settings" at bounding box center [156, 28] width 311 height 16
click at [250, 30] on link "Developer" at bounding box center [254, 28] width 42 height 13
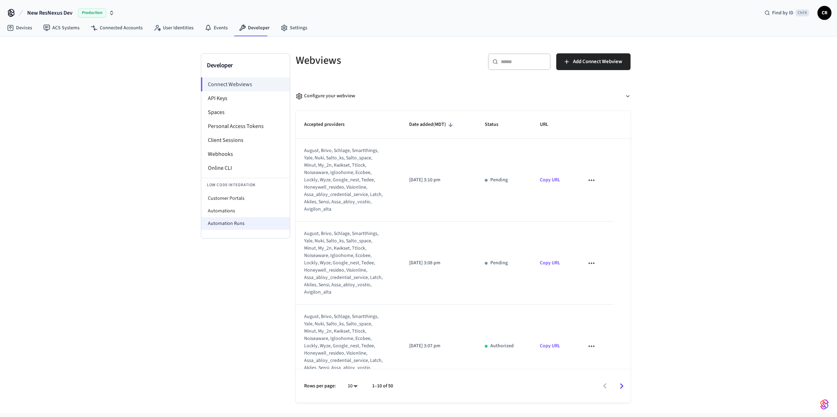
click at [239, 223] on li "Automation Runs" at bounding box center [245, 223] width 89 height 13
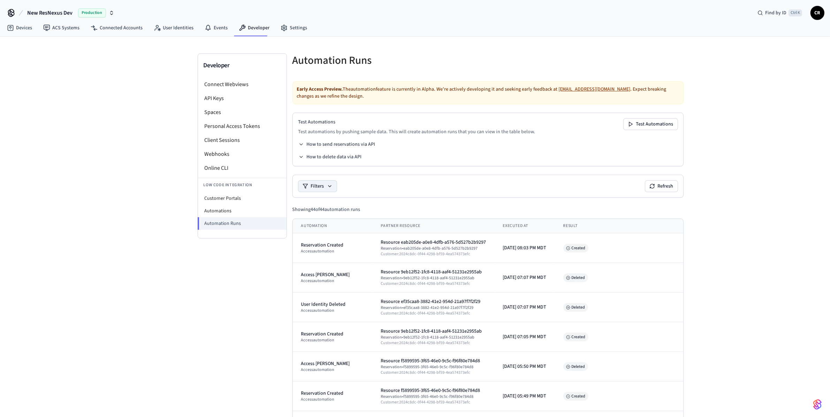
click at [324, 182] on button "Filters" at bounding box center [318, 186] width 38 height 11
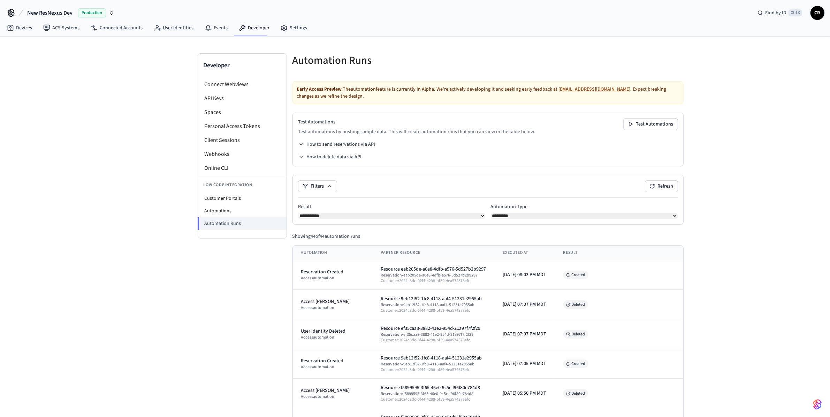
click at [373, 217] on select "**********" at bounding box center [392, 216] width 187 height 6
select select "*******"
click at [299, 213] on select "**********" at bounding box center [392, 216] width 187 height 6
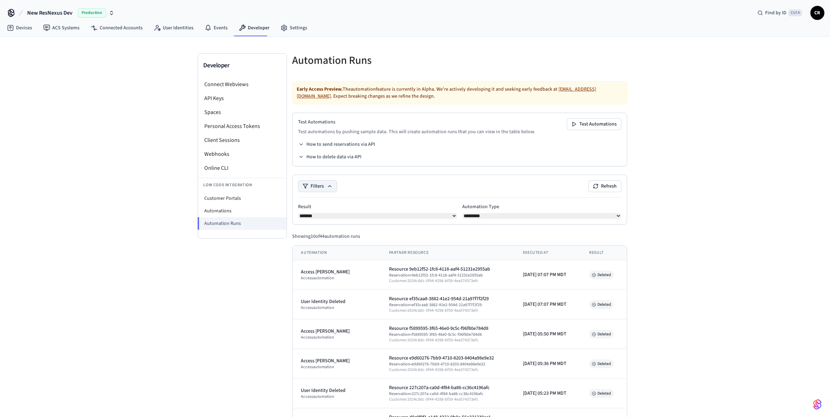
click at [318, 183] on button "Filters" at bounding box center [318, 186] width 38 height 11
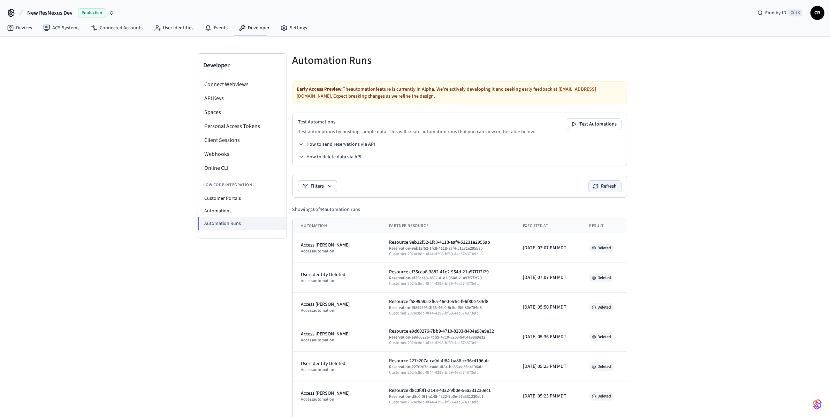
click at [417, 189] on button "Refresh" at bounding box center [605, 186] width 32 height 11
click at [326, 189] on button "Filters" at bounding box center [318, 186] width 38 height 11
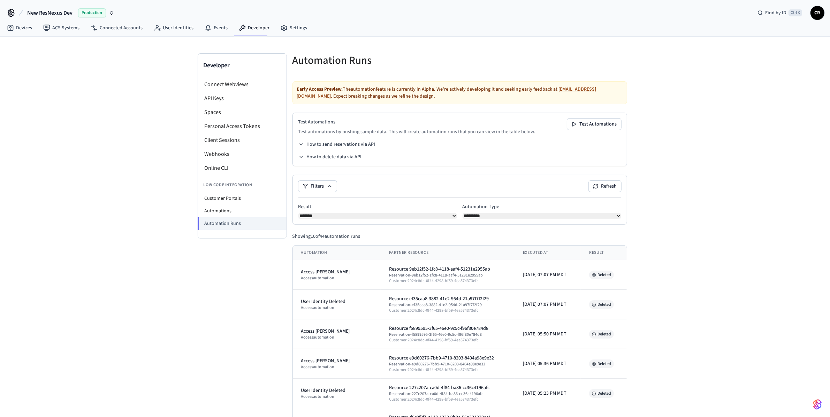
click at [417, 219] on select "**********" at bounding box center [378, 216] width 159 height 6
select select "***"
click at [299, 213] on select "**********" at bounding box center [378, 216] width 159 height 6
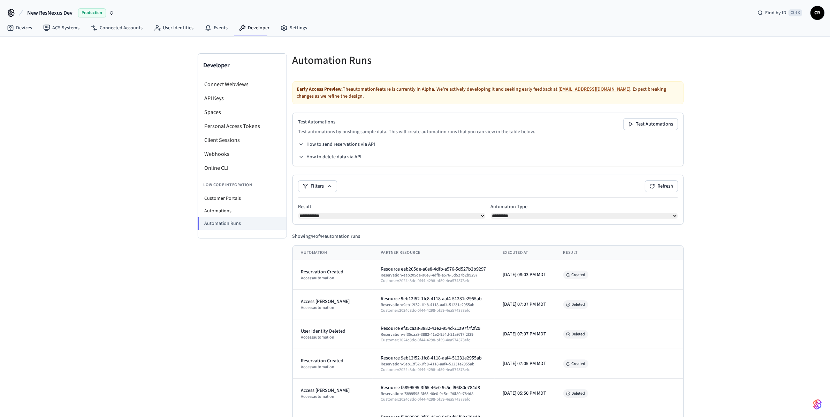
click at [417, 217] on select "********* ****** *******" at bounding box center [584, 216] width 187 height 6
drag, startPoint x: 724, startPoint y: 191, endPoint x: 686, endPoint y: 192, distance: 38.0
click at [417, 188] on button "Refresh" at bounding box center [662, 186] width 32 height 11
click at [239, 211] on li "Automations" at bounding box center [242, 211] width 89 height 13
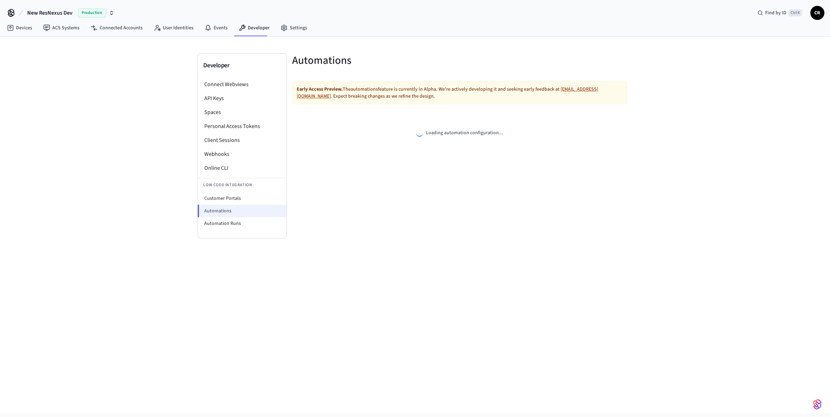
select select "**********"
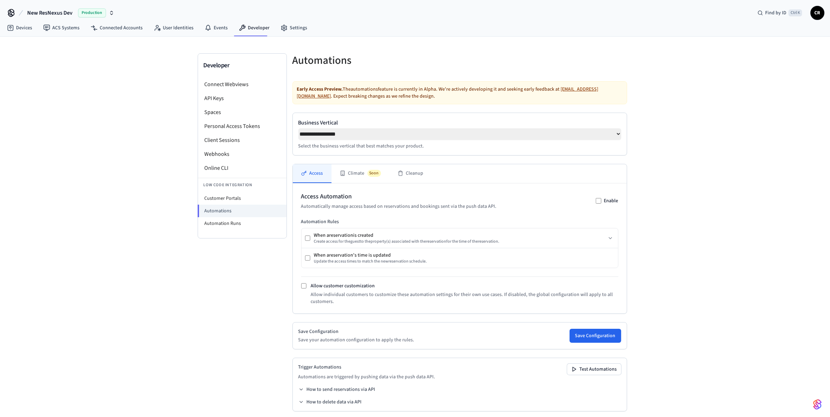
scroll to position [9, 0]
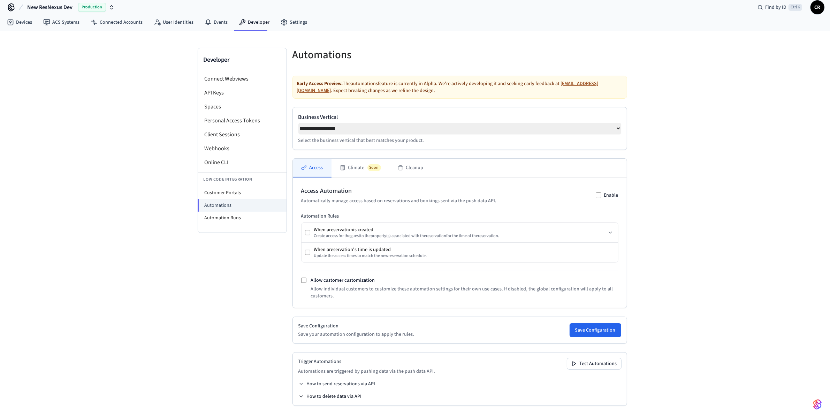
click at [328, 394] on button "How to delete data via API" at bounding box center [330, 396] width 63 height 7
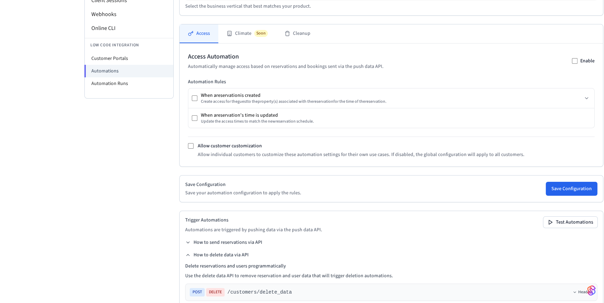
scroll to position [252, 0]
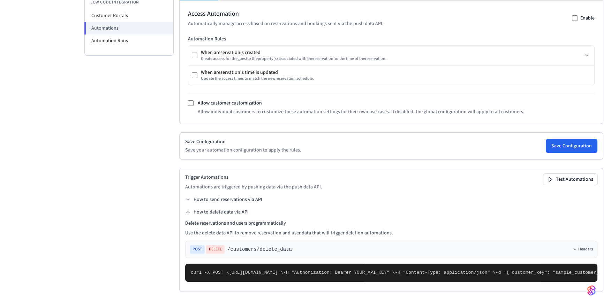
click at [417, 270] on span ""customer_key": "sample_customer_key"," at bounding box center [560, 272] width 103 height 5
click at [346, 264] on pre "curl -X POST \ [URL][DOMAIN_NAME] \ -H "Authorization: Bearer YOUR_API_KEY" \ -…" at bounding box center [391, 273] width 412 height 18
click at [417, 270] on span ""customer_key": "sample_customer_key"," at bounding box center [560, 272] width 103 height 5
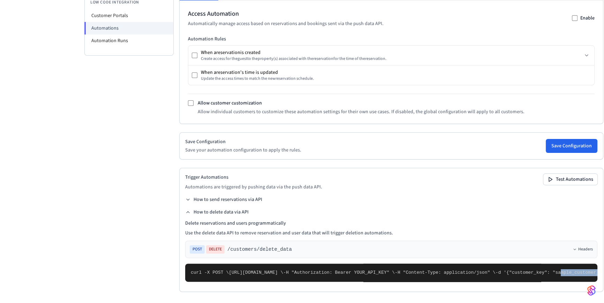
click at [417, 270] on span ""customer_key": "sample_customer_key"," at bounding box center [560, 272] width 103 height 5
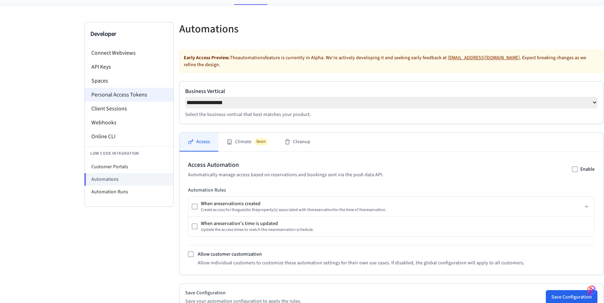
scroll to position [0, 0]
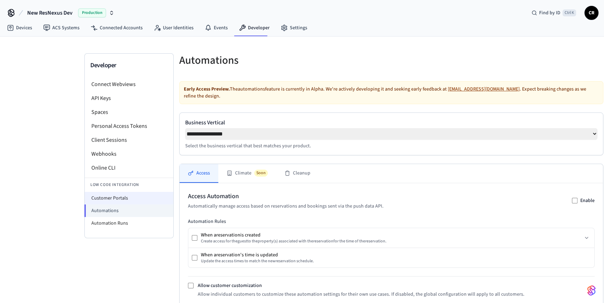
click at [122, 197] on li "Customer Portals" at bounding box center [129, 198] width 89 height 13
select select "**********"
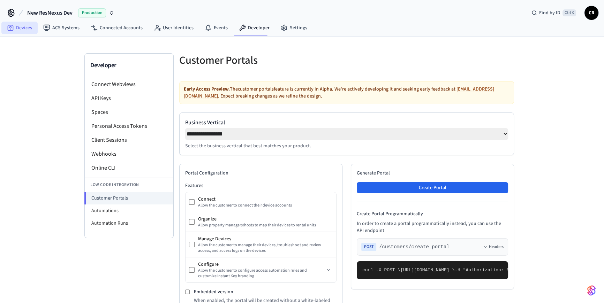
click at [18, 28] on link "Devices" at bounding box center [19, 28] width 36 height 13
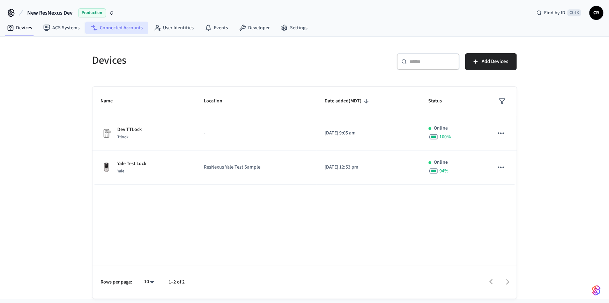
click at [122, 27] on link "Connected Accounts" at bounding box center [116, 28] width 63 height 13
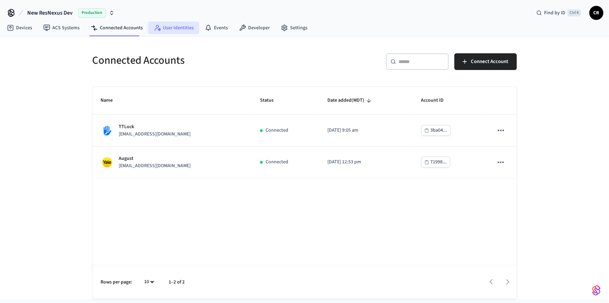
click at [161, 27] on link "User Identities" at bounding box center [173, 28] width 51 height 13
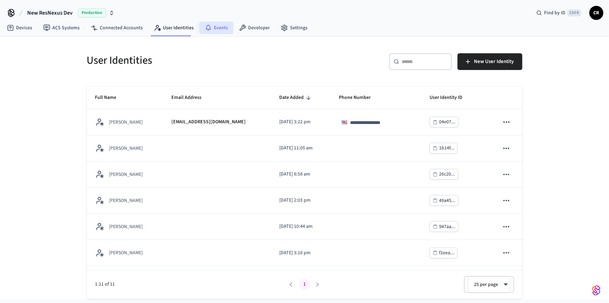
click at [210, 29] on link "Events" at bounding box center [216, 28] width 34 height 13
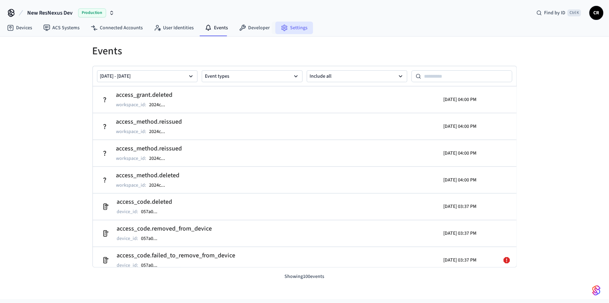
click at [285, 28] on link "Settings" at bounding box center [294, 28] width 38 height 13
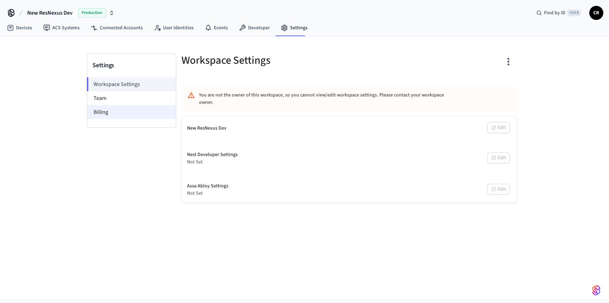
click at [122, 108] on li "Billing" at bounding box center [131, 112] width 89 height 14
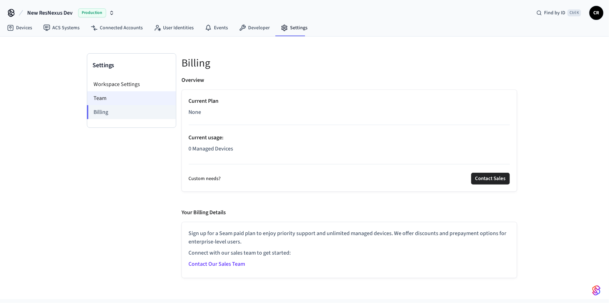
click at [120, 96] on li "Team" at bounding box center [131, 98] width 89 height 14
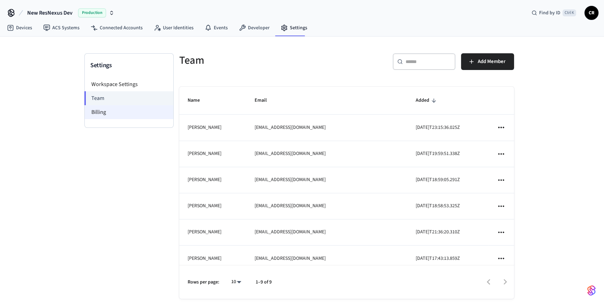
click at [133, 107] on li "Billing" at bounding box center [129, 112] width 89 height 14
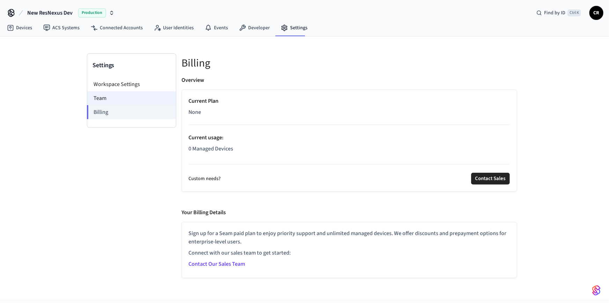
click at [137, 91] on li "Team" at bounding box center [131, 98] width 89 height 14
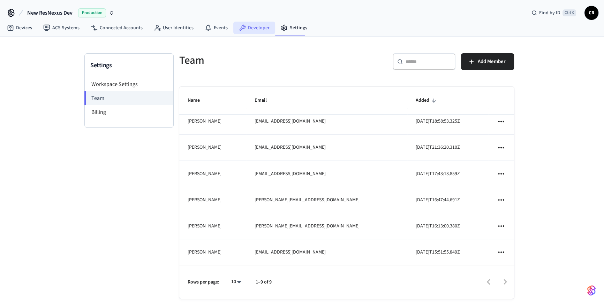
click at [243, 30] on link "Developer" at bounding box center [254, 28] width 42 height 13
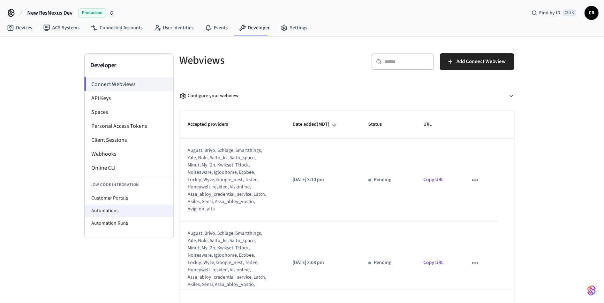
click at [111, 212] on li "Automations" at bounding box center [129, 211] width 89 height 13
select select "**********"
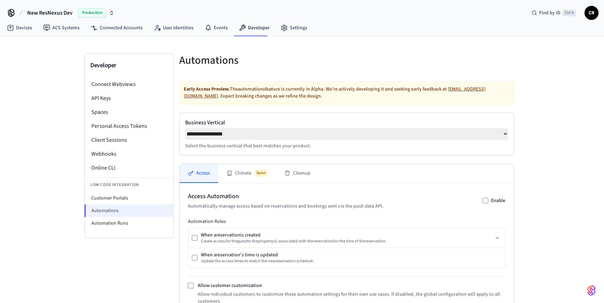
click at [133, 210] on li "Automations" at bounding box center [128, 211] width 89 height 13
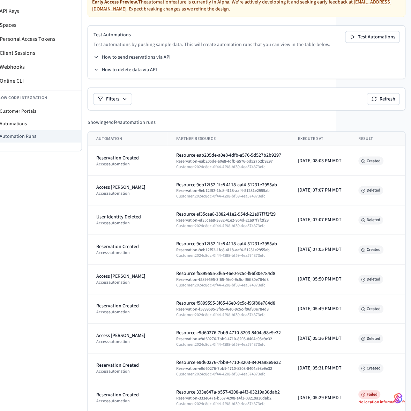
scroll to position [0, 48]
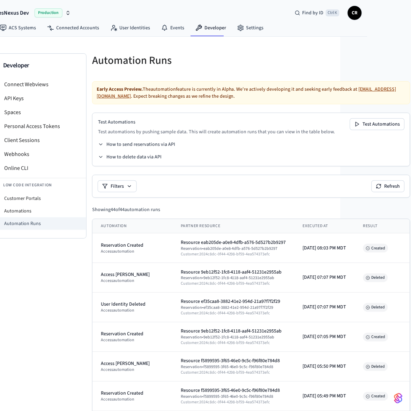
scroll to position [0, 48]
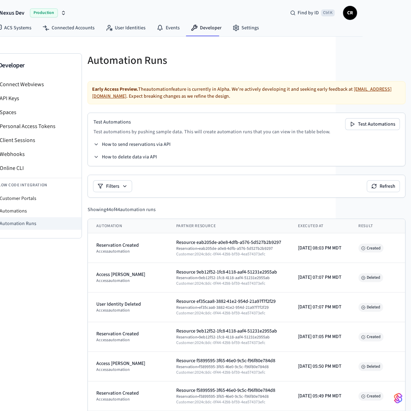
click at [181, 189] on div "Filters Refresh" at bounding box center [246, 186] width 306 height 11
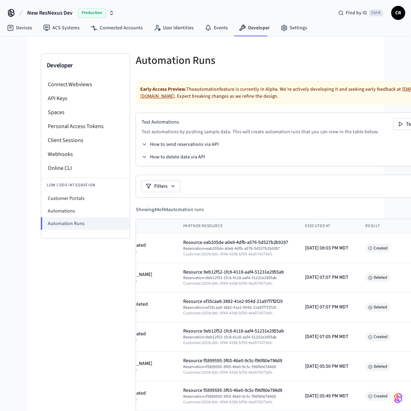
drag, startPoint x: 316, startPoint y: 205, endPoint x: 368, endPoint y: 190, distance: 53.6
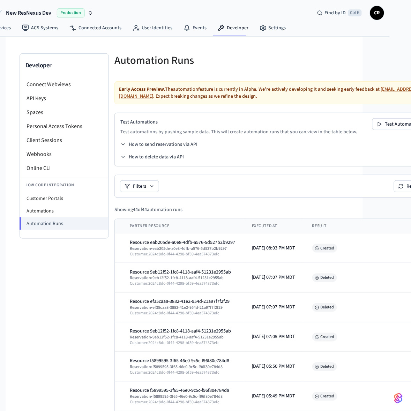
scroll to position [0, 48]
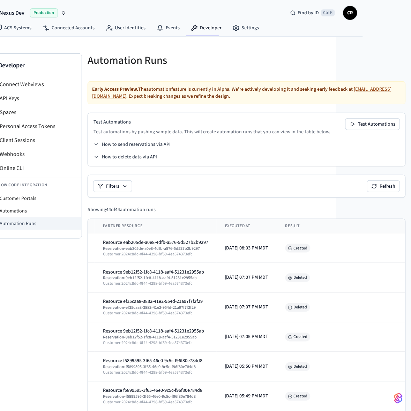
drag, startPoint x: 364, startPoint y: 185, endPoint x: 417, endPoint y: 180, distance: 53.3
click at [391, 187] on button "Refresh" at bounding box center [383, 186] width 32 height 11
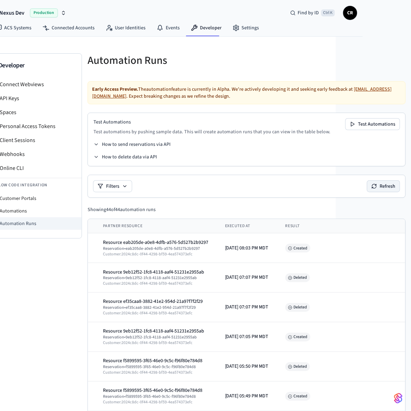
click at [391, 187] on button "Refresh" at bounding box center [383, 186] width 32 height 11
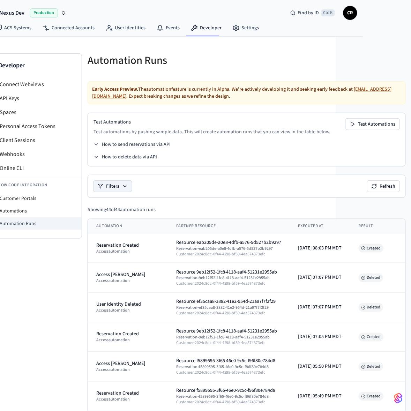
drag, startPoint x: 254, startPoint y: 187, endPoint x: 112, endPoint y: 185, distance: 142.0
click at [380, 189] on button "Refresh" at bounding box center [383, 186] width 32 height 11
click at [377, 184] on button "Refresh" at bounding box center [383, 186] width 32 height 11
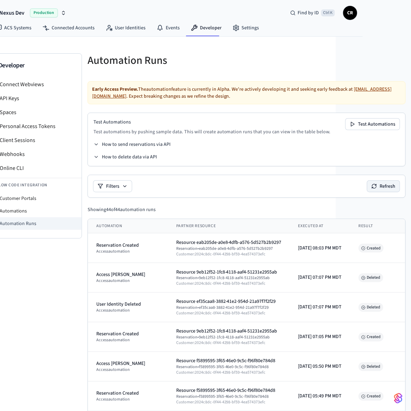
click at [377, 184] on button "Refresh" at bounding box center [383, 186] width 32 height 11
click at [378, 183] on button "Refresh" at bounding box center [383, 186] width 32 height 11
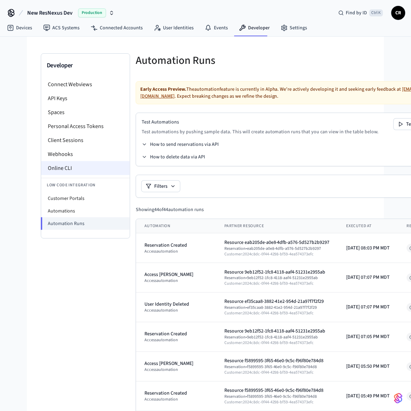
drag, startPoint x: 213, startPoint y: 172, endPoint x: 127, endPoint y: 171, distance: 85.4
click at [64, 143] on li "Client Sessions" at bounding box center [85, 140] width 89 height 14
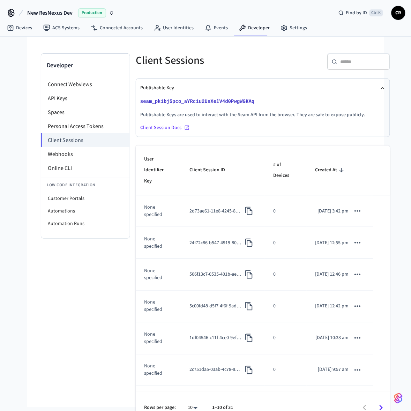
scroll to position [0, 5]
drag, startPoint x: 77, startPoint y: 299, endPoint x: 126, endPoint y: 297, distance: 48.9
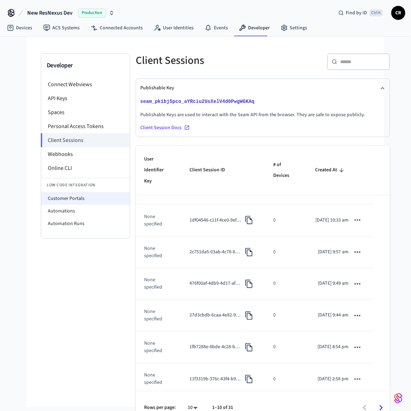
click at [74, 197] on li "Customer Portals" at bounding box center [85, 198] width 89 height 13
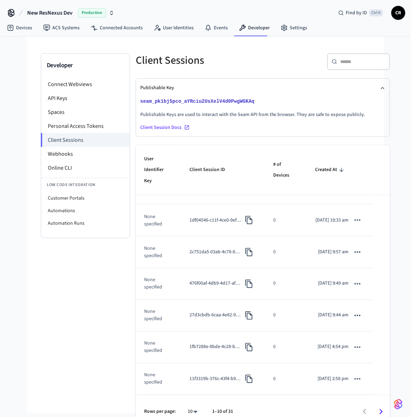
select select "**********"
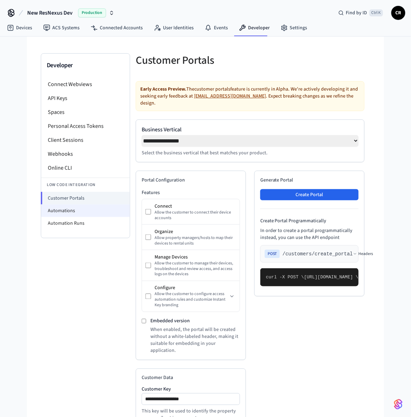
click at [74, 209] on li "Automations" at bounding box center [85, 211] width 89 height 13
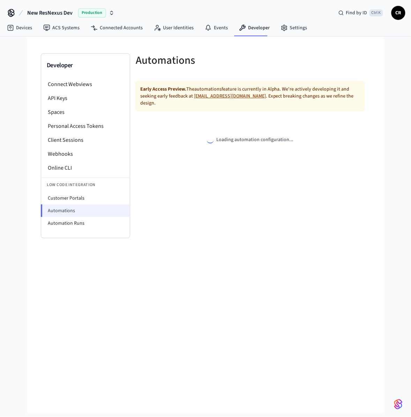
select select "**********"
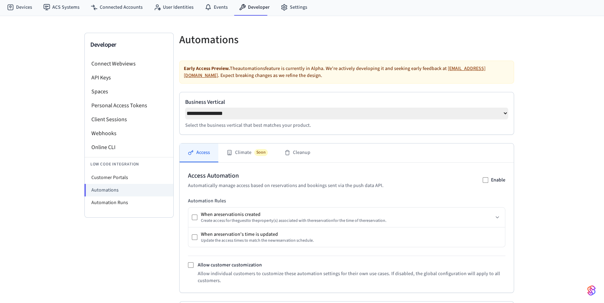
scroll to position [121, 0]
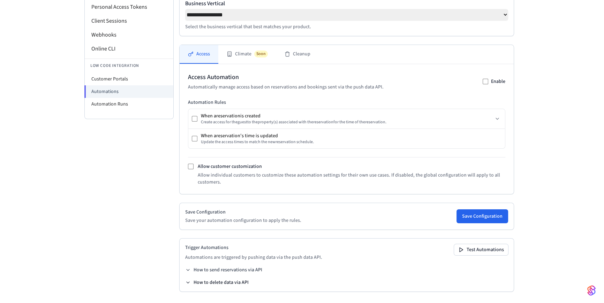
click at [209, 282] on button "How to delete data via API" at bounding box center [216, 282] width 63 height 7
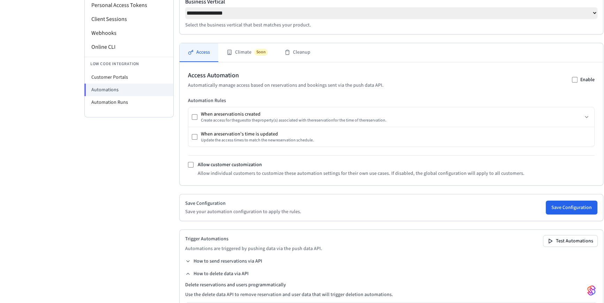
scroll to position [252, 0]
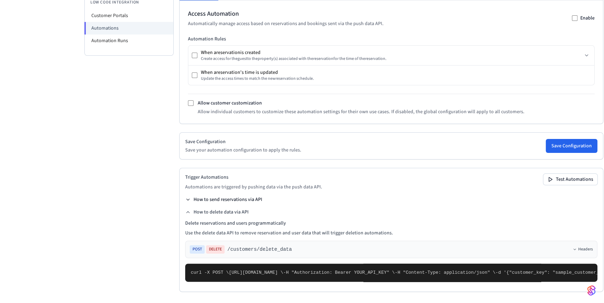
click at [244, 196] on button "How to send reservations via API" at bounding box center [223, 199] width 77 height 7
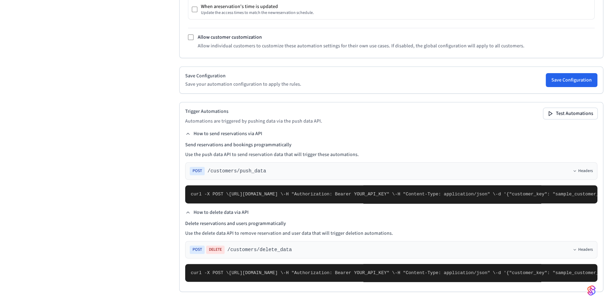
scroll to position [468, 0]
drag, startPoint x: 240, startPoint y: 244, endPoint x: 286, endPoint y: 245, distance: 45.7
click at [417, 271] on span ""customer_key": "sample_customer_key"," at bounding box center [560, 273] width 103 height 5
drag, startPoint x: 286, startPoint y: 245, endPoint x: 238, endPoint y: 245, distance: 47.8
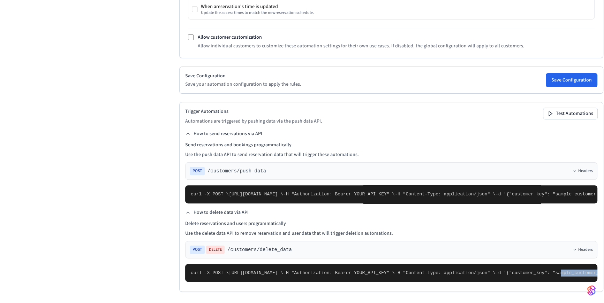
click at [417, 271] on span ""customer_key": "sample_customer_key"," at bounding box center [560, 273] width 103 height 5
drag, startPoint x: 238, startPoint y: 246, endPoint x: 285, endPoint y: 246, distance: 47.4
click at [417, 271] on span ""customer_key": "sample_customer_key"," at bounding box center [560, 273] width 103 height 5
click at [292, 264] on pre "curl -X POST \ [URL][DOMAIN_NAME] \ -H "Authorization: Bearer YOUR_API_KEY" \ -…" at bounding box center [391, 273] width 412 height 18
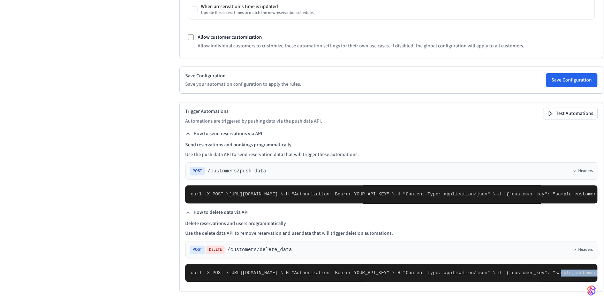
drag, startPoint x: 238, startPoint y: 245, endPoint x: 286, endPoint y: 246, distance: 48.1
click at [417, 271] on span ""customer_key": "sample_customer_key"," at bounding box center [560, 273] width 103 height 5
click at [295, 264] on pre "curl -X POST \ [URL][DOMAIN_NAME] \ -H "Authorization: Bearer YOUR_API_KEY" \ -…" at bounding box center [391, 273] width 412 height 18
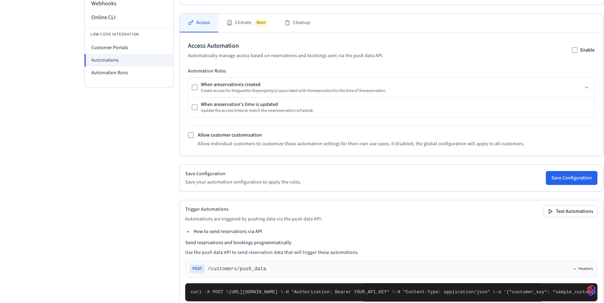
scroll to position [87, 0]
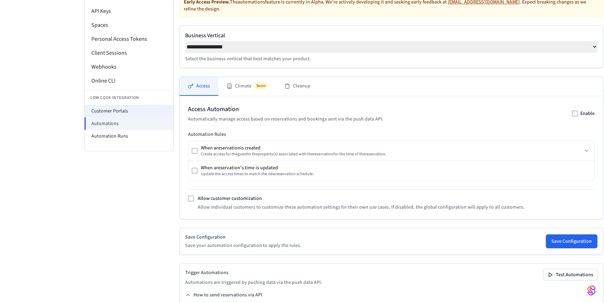
click at [117, 111] on li "Customer Portals" at bounding box center [129, 111] width 89 height 13
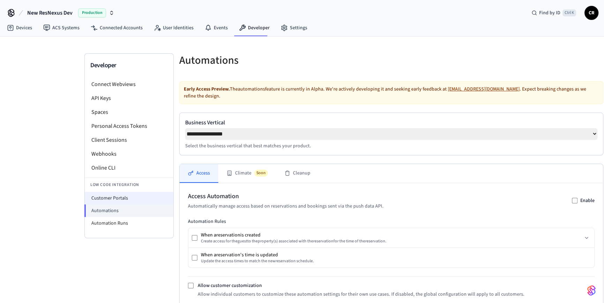
select select "**********"
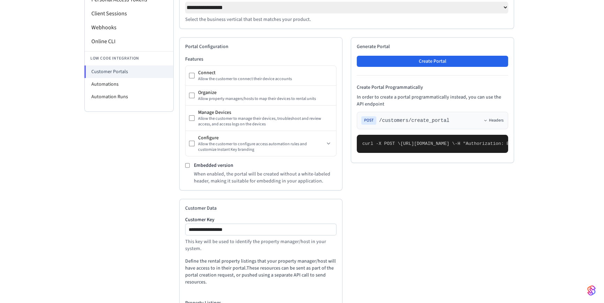
scroll to position [206, 0]
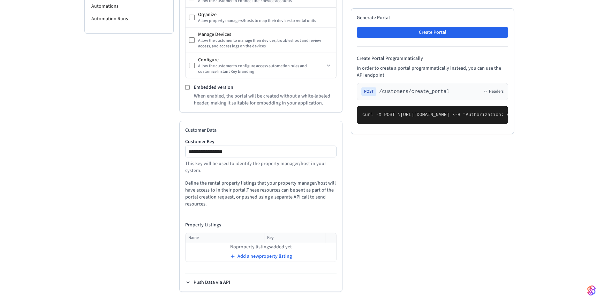
click at [216, 280] on button "Push Data via API" at bounding box center [207, 282] width 45 height 7
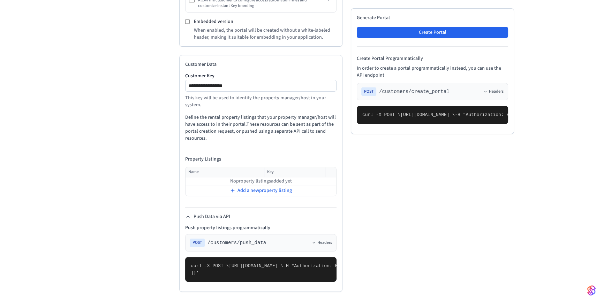
scroll to position [327, 0]
click at [316, 241] on icon at bounding box center [314, 243] width 4 height 4
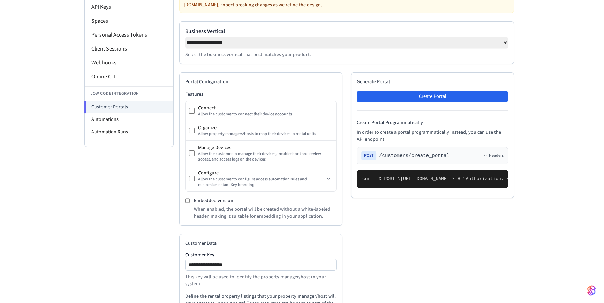
scroll to position [60, 0]
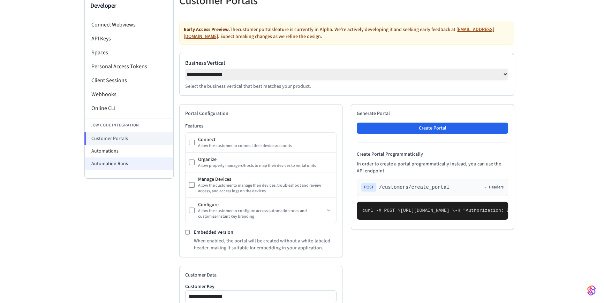
click at [123, 167] on li "Automation Runs" at bounding box center [129, 164] width 89 height 13
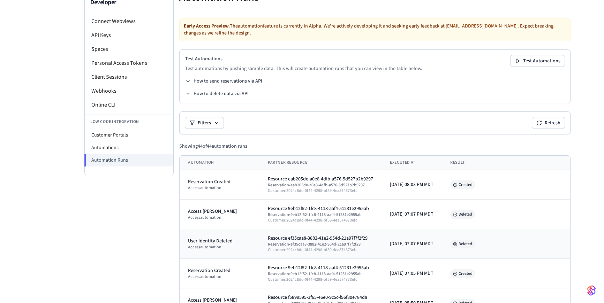
scroll to position [31, 0]
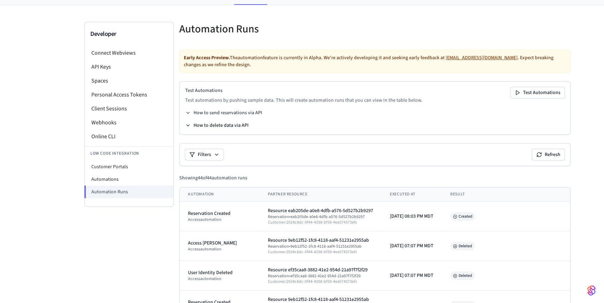
click at [204, 127] on button "How to delete data via API" at bounding box center [216, 125] width 63 height 7
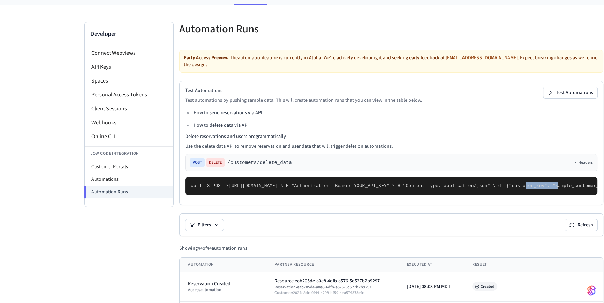
drag, startPoint x: 206, startPoint y: 219, endPoint x: 282, endPoint y: 228, distance: 77.0
click at [270, 189] on code "curl -X POST \ [URL][DOMAIN_NAME] \ -H "Authorization: Bearer YOUR_API_KEY" \ -…" at bounding box center [583, 185] width 784 height 5
click at [133, 181] on li "Automations" at bounding box center [129, 179] width 89 height 13
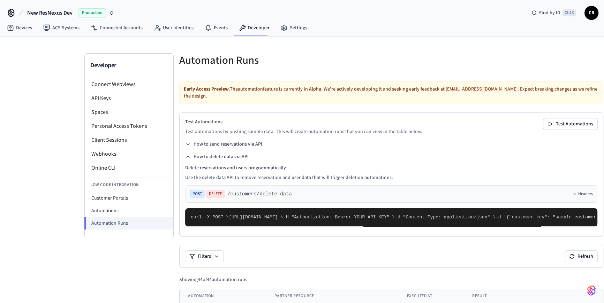
select select "**********"
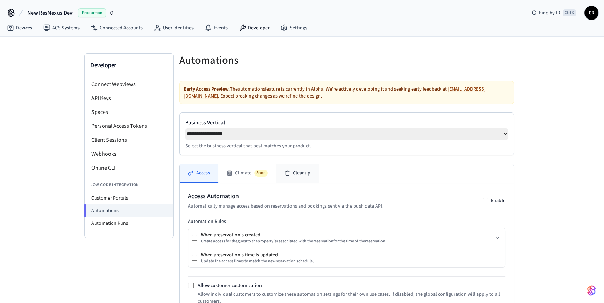
click at [299, 177] on button "Cleanup" at bounding box center [297, 173] width 43 height 19
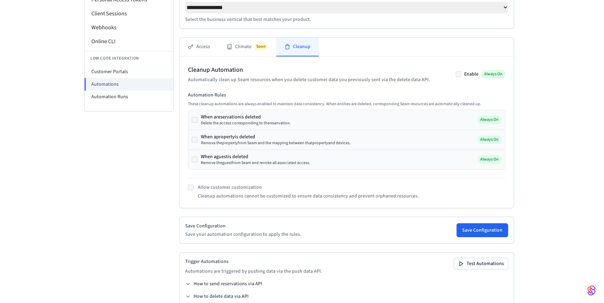
scroll to position [142, 0]
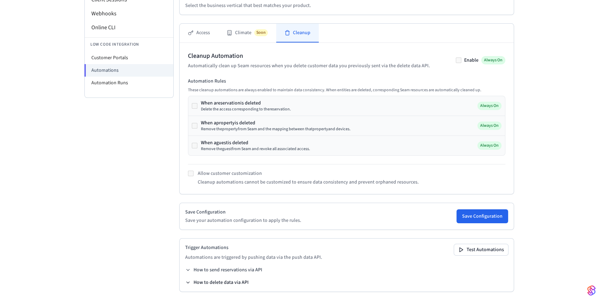
click at [230, 282] on button "How to delete data via API" at bounding box center [216, 282] width 63 height 7
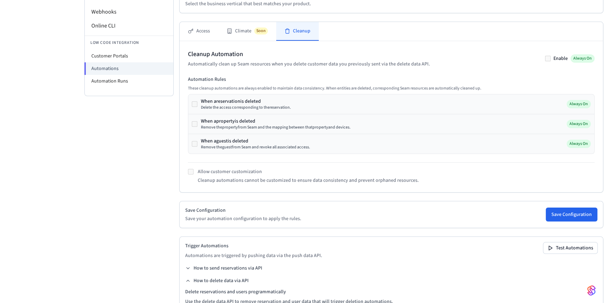
scroll to position [111, 0]
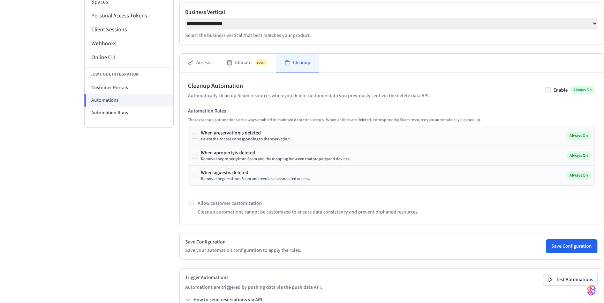
click at [333, 134] on div "When a reservation is deleted Delete the access corresponding to the reservatio…" at bounding box center [391, 136] width 406 height 20
drag, startPoint x: 301, startPoint y: 138, endPoint x: 332, endPoint y: 155, distance: 35.0
click at [332, 155] on div "When a reservation is deleted Delete the access corresponding to the reservatio…" at bounding box center [391, 156] width 407 height 60
click at [335, 149] on div "When a property is deleted Remove the property from Seam and the mapping betwee…" at bounding box center [391, 156] width 406 height 20
click at [206, 69] on button "Access" at bounding box center [199, 63] width 39 height 19
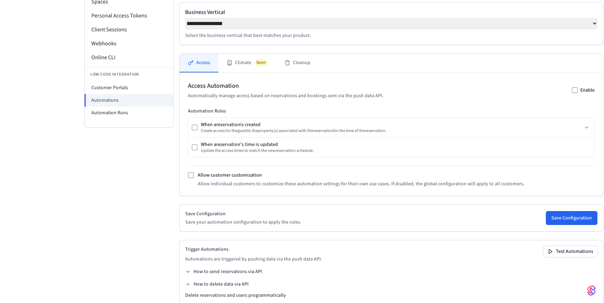
click at [193, 179] on div "Allow customer customization Allow individual customers to customize these auto…" at bounding box center [391, 180] width 407 height 16
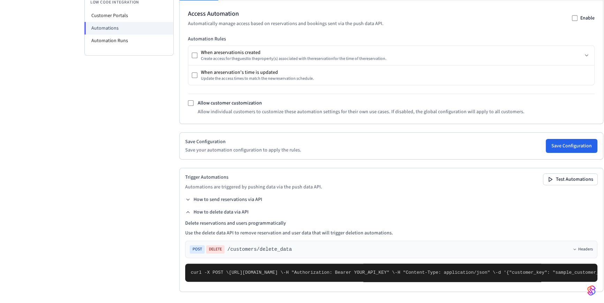
scroll to position [252, 0]
click at [186, 210] on icon at bounding box center [188, 213] width 6 height 6
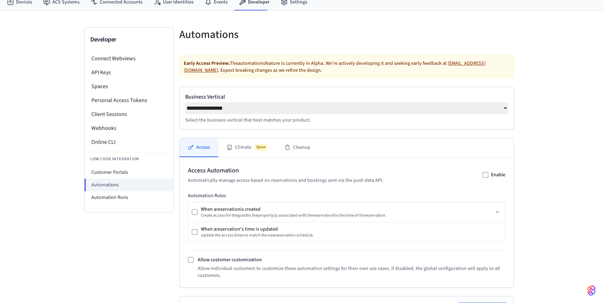
scroll to position [0, 0]
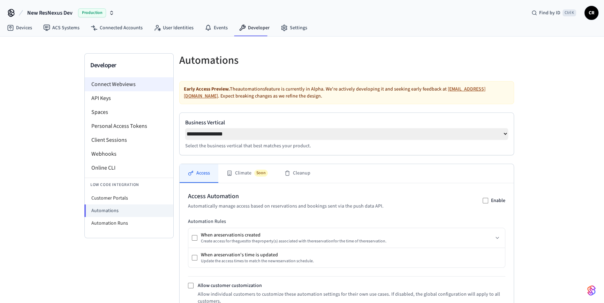
click at [113, 82] on li "Connect Webviews" at bounding box center [129, 84] width 89 height 14
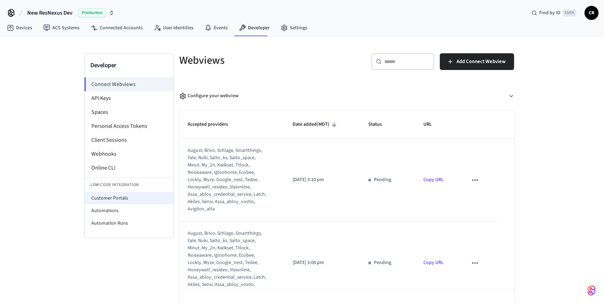
click at [122, 195] on li "Customer Portals" at bounding box center [129, 198] width 89 height 13
select select "**********"
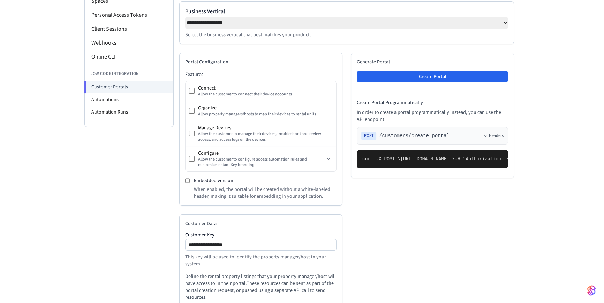
scroll to position [143, 0]
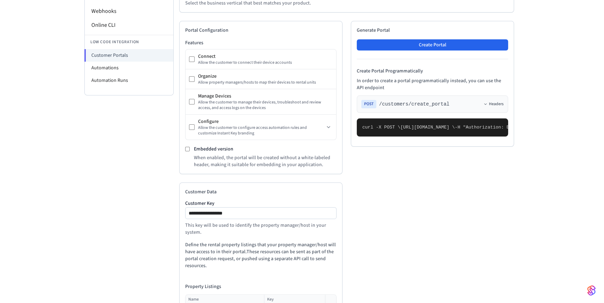
drag, startPoint x: 367, startPoint y: 165, endPoint x: 407, endPoint y: 212, distance: 61.3
click at [409, 137] on pre "curl -X POST \ [URL][DOMAIN_NAME] \ -H "Authorization: Bearer seam_api_key_1234…" at bounding box center [432, 128] width 151 height 18
drag, startPoint x: 373, startPoint y: 247, endPoint x: 464, endPoint y: 244, distance: 90.7
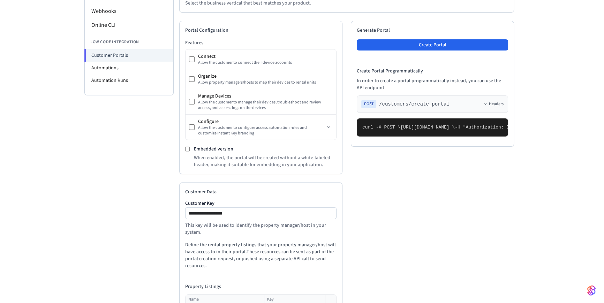
click at [417, 137] on pre "curl -X POST \ [URL][DOMAIN_NAME] \ -H "Authorization: Bearer seam_api_key_1234…" at bounding box center [432, 128] width 151 height 18
drag, startPoint x: 466, startPoint y: 244, endPoint x: 372, endPoint y: 244, distance: 94.2
click at [372, 137] on pre "curl -X POST \ [URL][DOMAIN_NAME] \ -H "Authorization: Bearer seam_api_key_1234…" at bounding box center [432, 128] width 151 height 18
drag, startPoint x: 372, startPoint y: 244, endPoint x: 466, endPoint y: 247, distance: 93.8
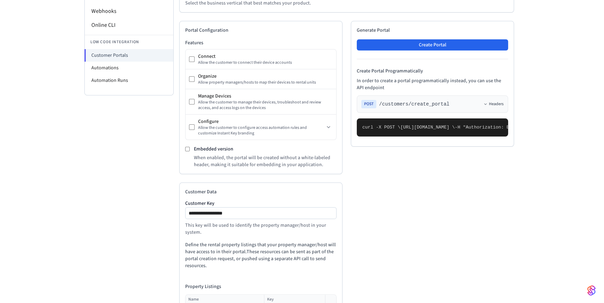
click at [417, 137] on pre "curl -X POST \ [URL][DOMAIN_NAME] \ -H "Authorization: Bearer seam_api_key_1234…" at bounding box center [432, 128] width 151 height 18
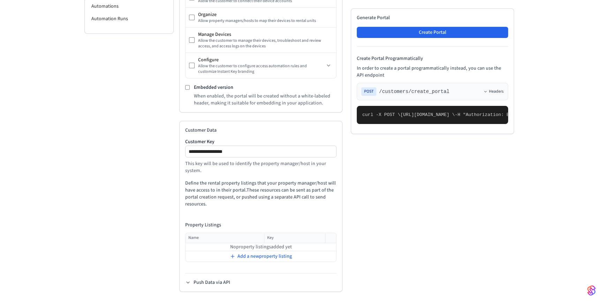
scroll to position [0, 0]
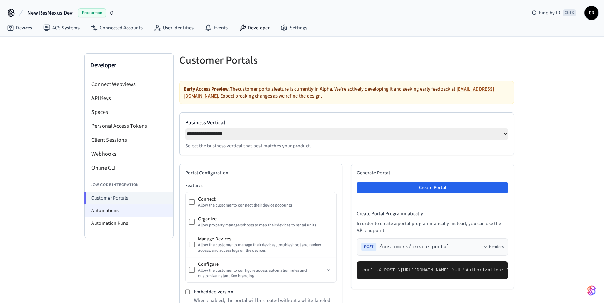
click at [127, 213] on li "Automations" at bounding box center [129, 211] width 89 height 13
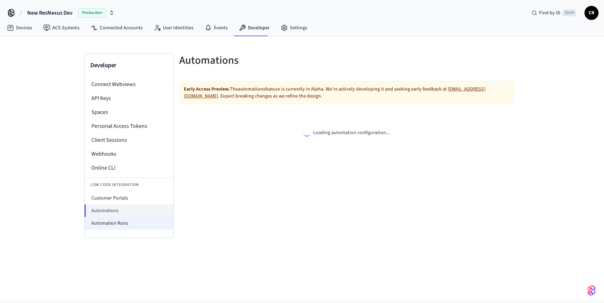
select select "**********"
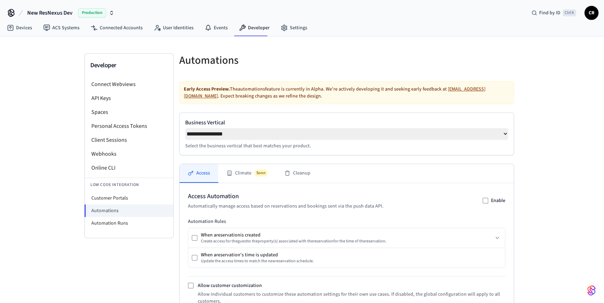
scroll to position [121, 0]
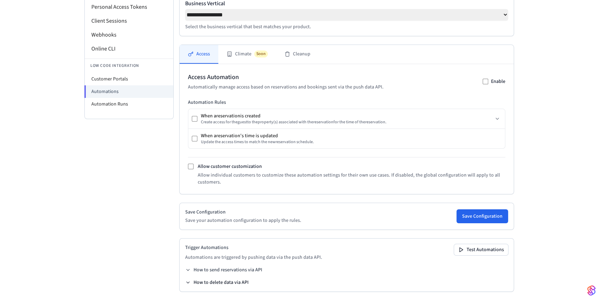
click at [232, 282] on button "How to delete data via API" at bounding box center [216, 282] width 63 height 7
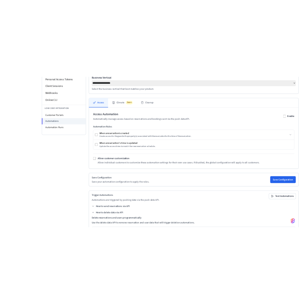
scroll to position [252, 0]
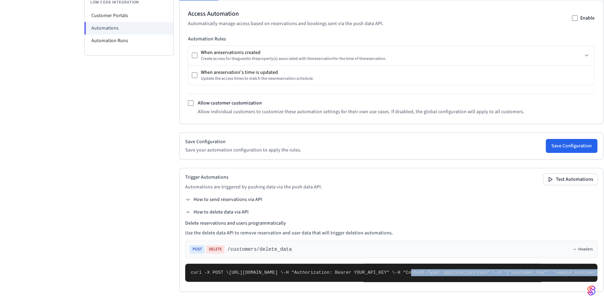
drag, startPoint x: 192, startPoint y: 273, endPoint x: 206, endPoint y: 236, distance: 39.5
click at [206, 264] on pre "curl -X POST \ [URL][DOMAIN_NAME] \ -H "Authorization: Bearer YOUR_API_KEY" \ -…" at bounding box center [391, 273] width 412 height 18
click at [417, 270] on span ""customer_key": "sample_customer_key"," at bounding box center [560, 272] width 103 height 5
